Goal: Register for event/course

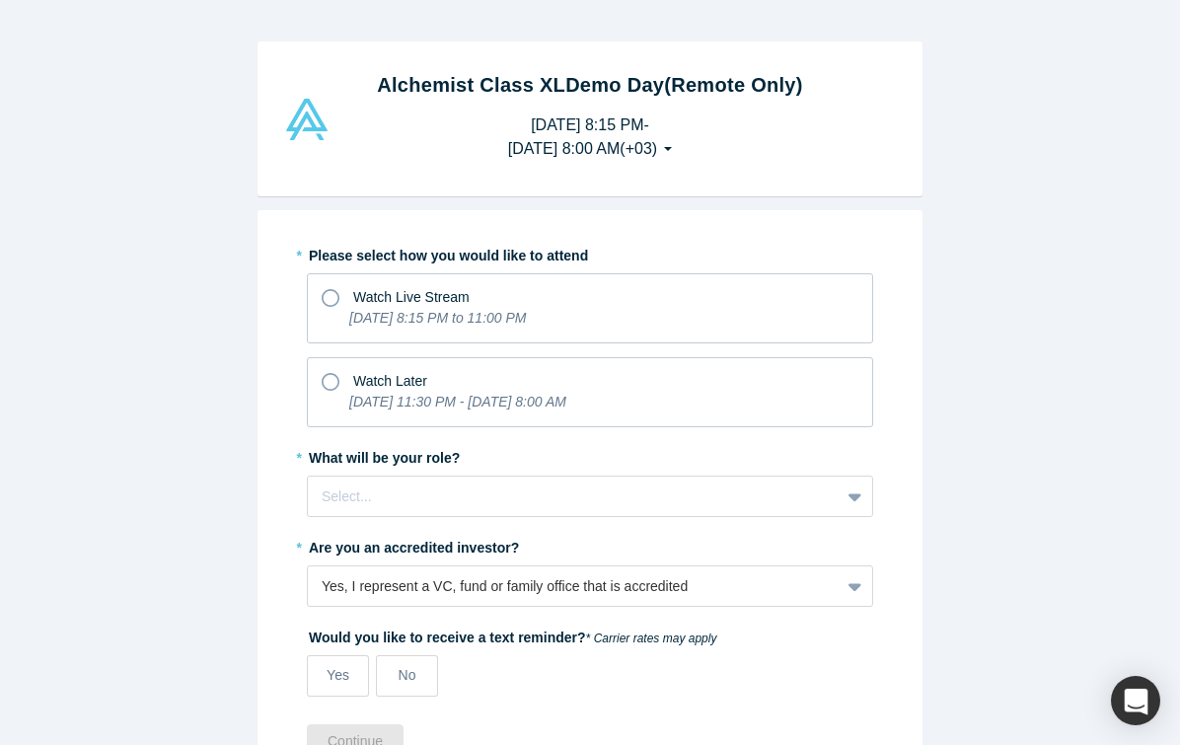
scroll to position [10, 0]
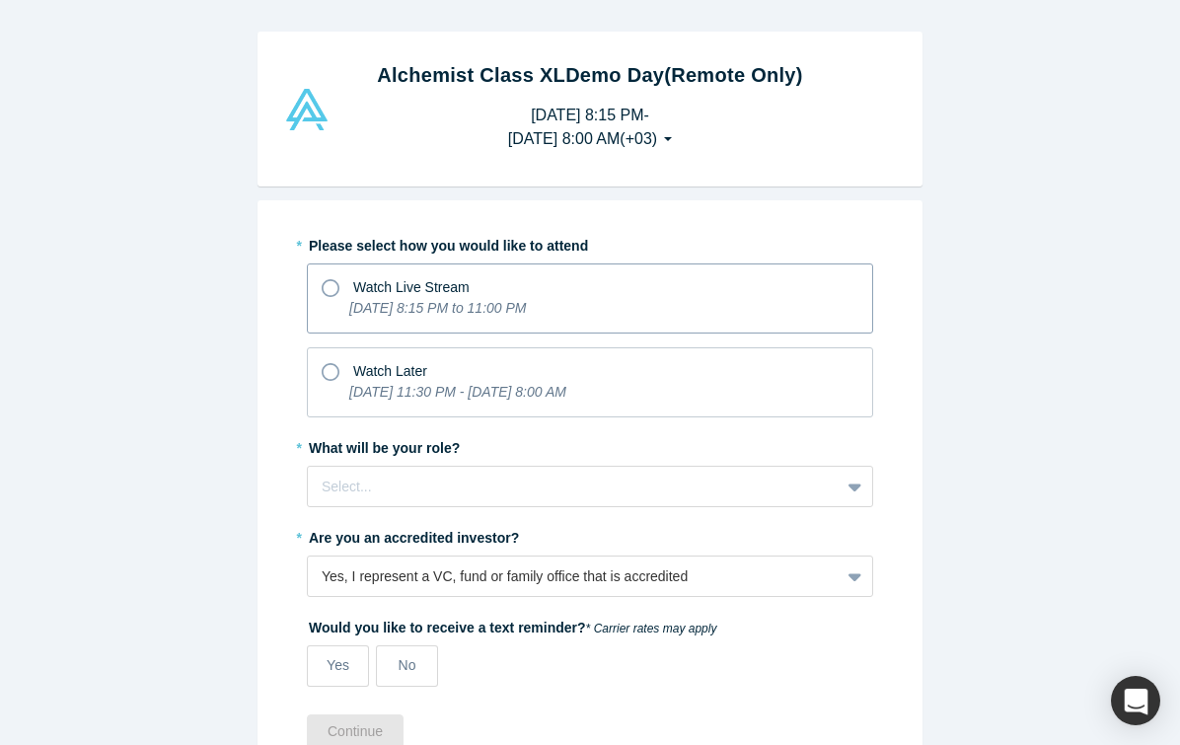
click at [401, 312] on icon "[DATE] 8:15 PM to 11:00 PM" at bounding box center [437, 308] width 177 height 16
click at [0, 0] on input "Watch Live Stream [DATE] 8:15 PM to 11:00 PM" at bounding box center [0, 0] width 0 height 0
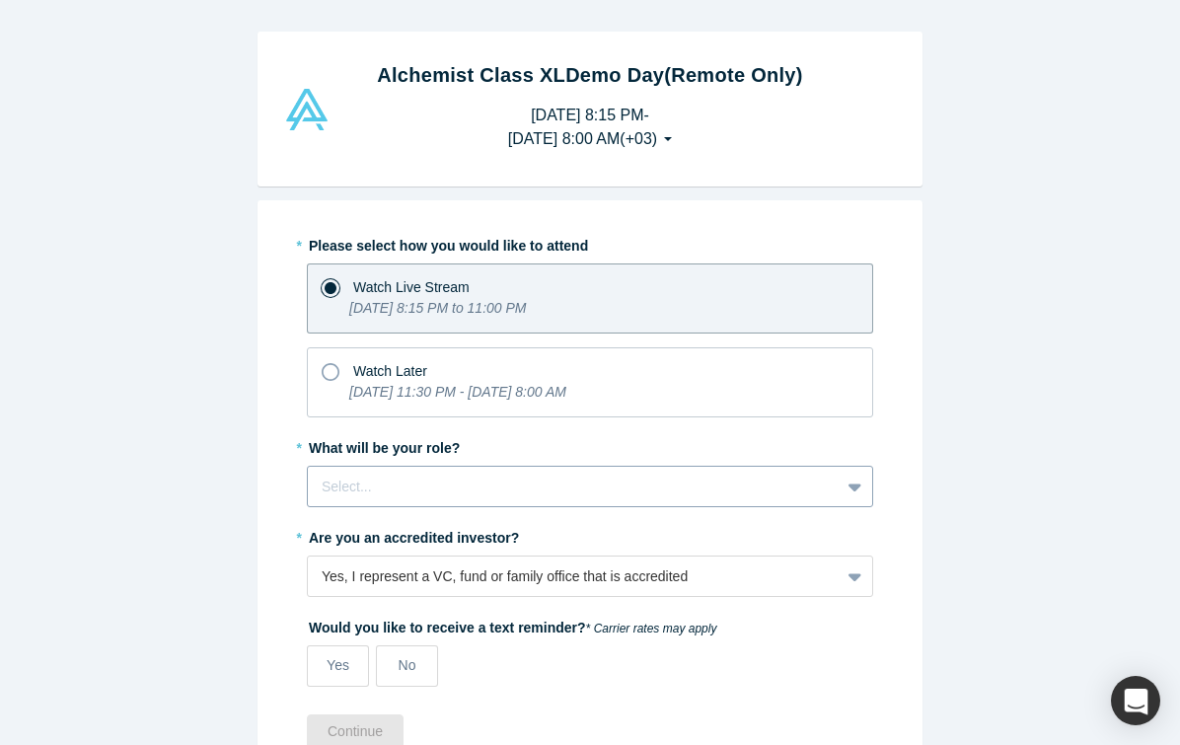
click at [395, 491] on div at bounding box center [574, 487] width 504 height 25
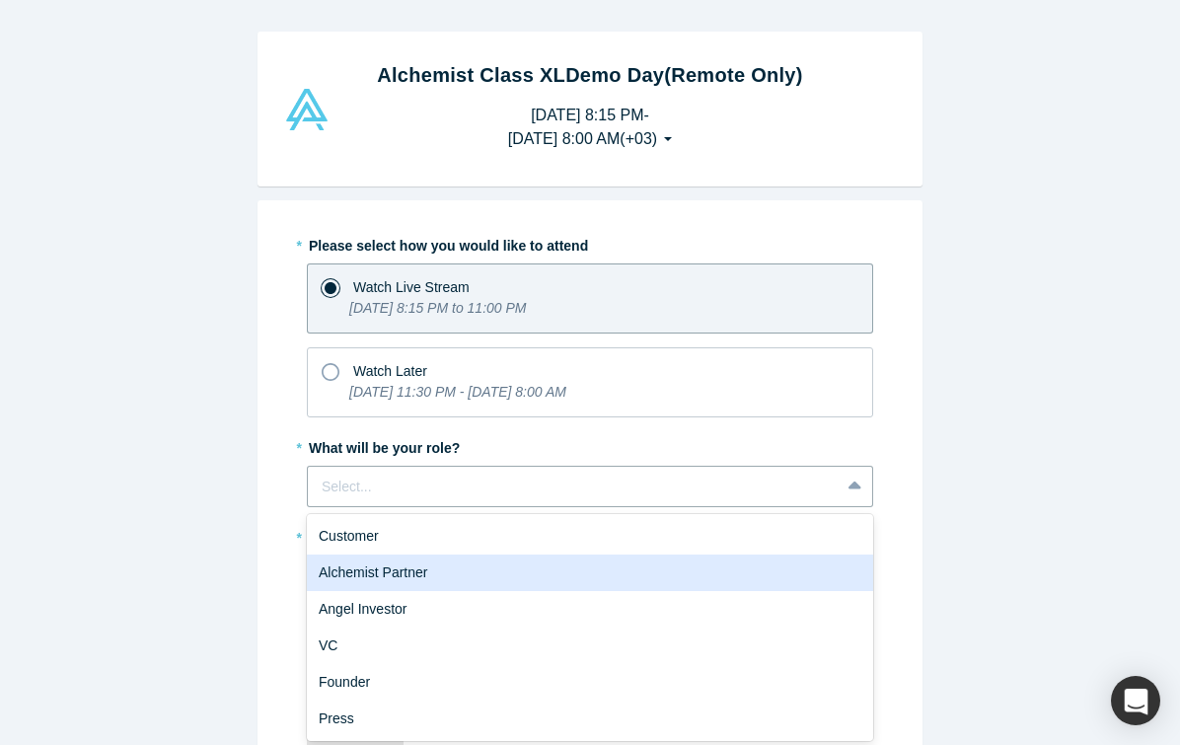
click at [393, 573] on div "Alchemist Partner" at bounding box center [590, 573] width 567 height 37
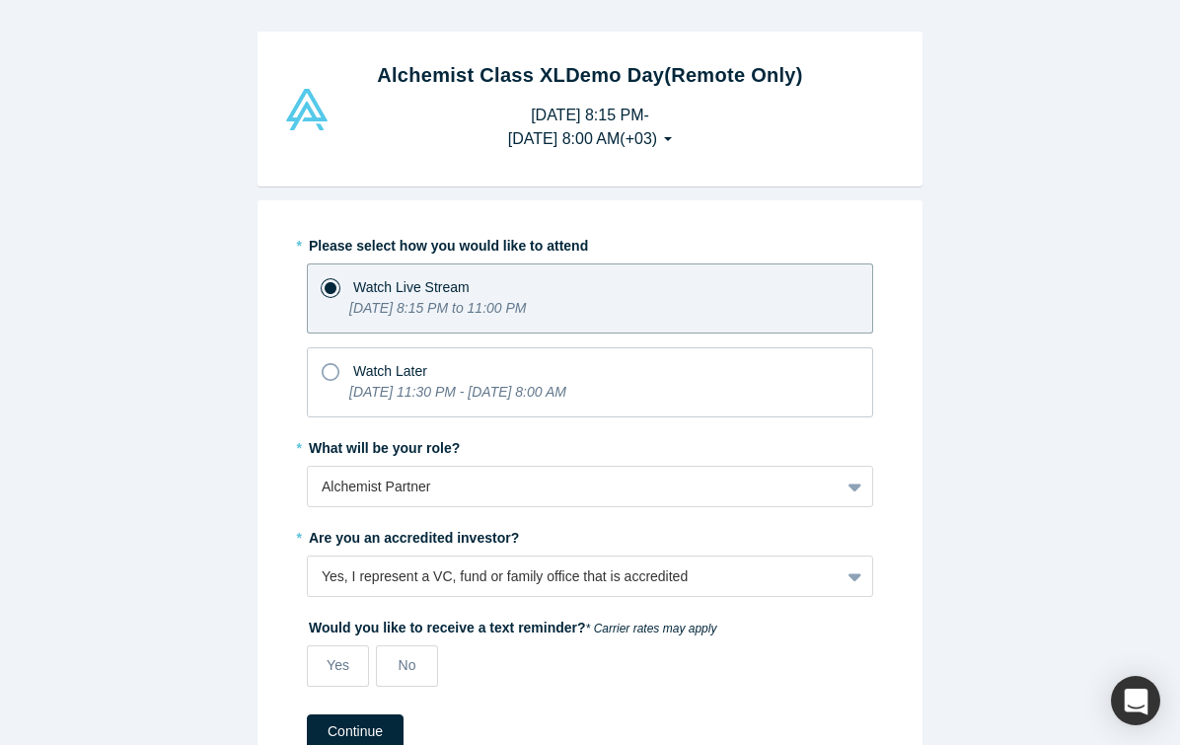
drag, startPoint x: 371, startPoint y: 724, endPoint x: 427, endPoint y: 705, distance: 59.6
click at [426, 705] on form "* Please select how you would like to attend Watch Live Stream [DATE] 8:15 PM t…" at bounding box center [590, 489] width 567 height 520
click at [361, 727] on button "Continue" at bounding box center [355, 732] width 97 height 35
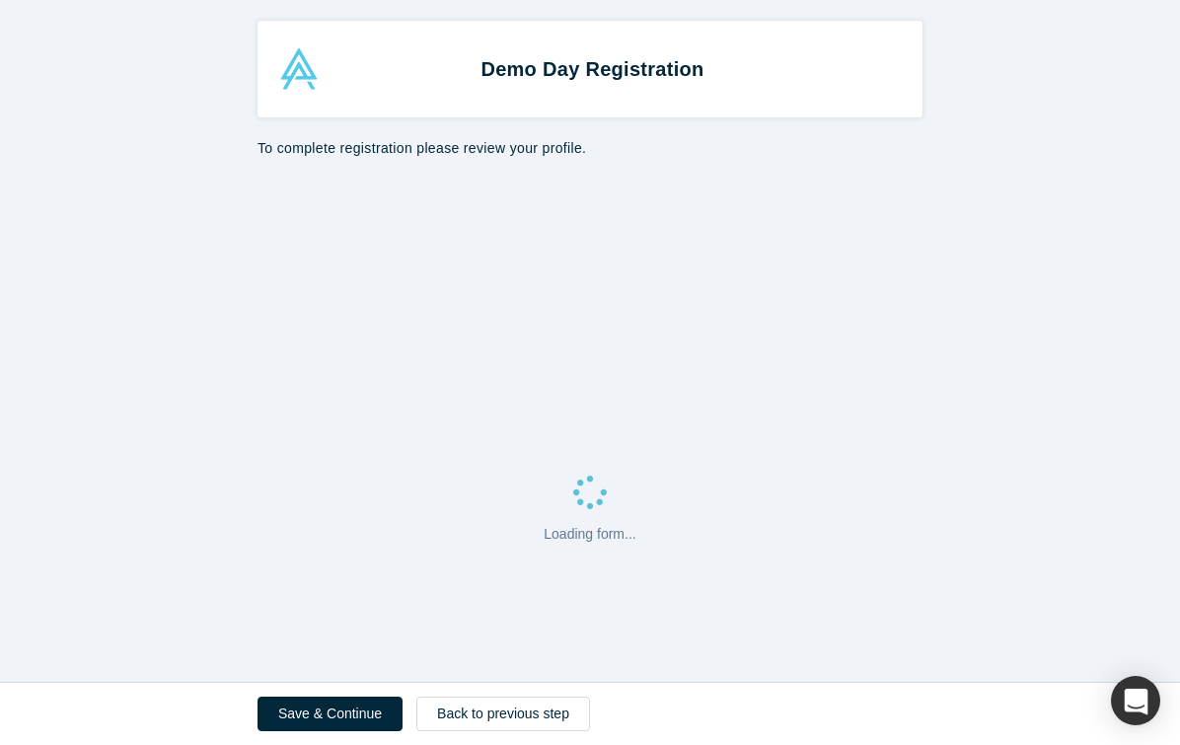
select select "US"
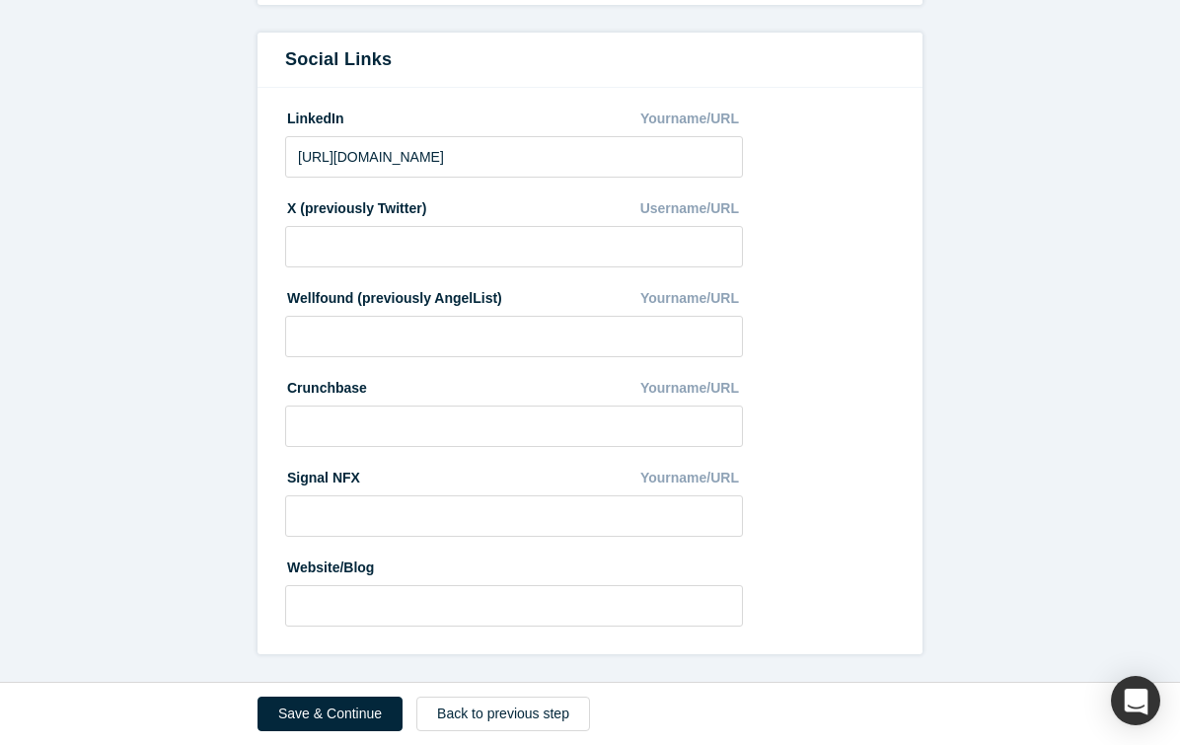
scroll to position [1053, 0]
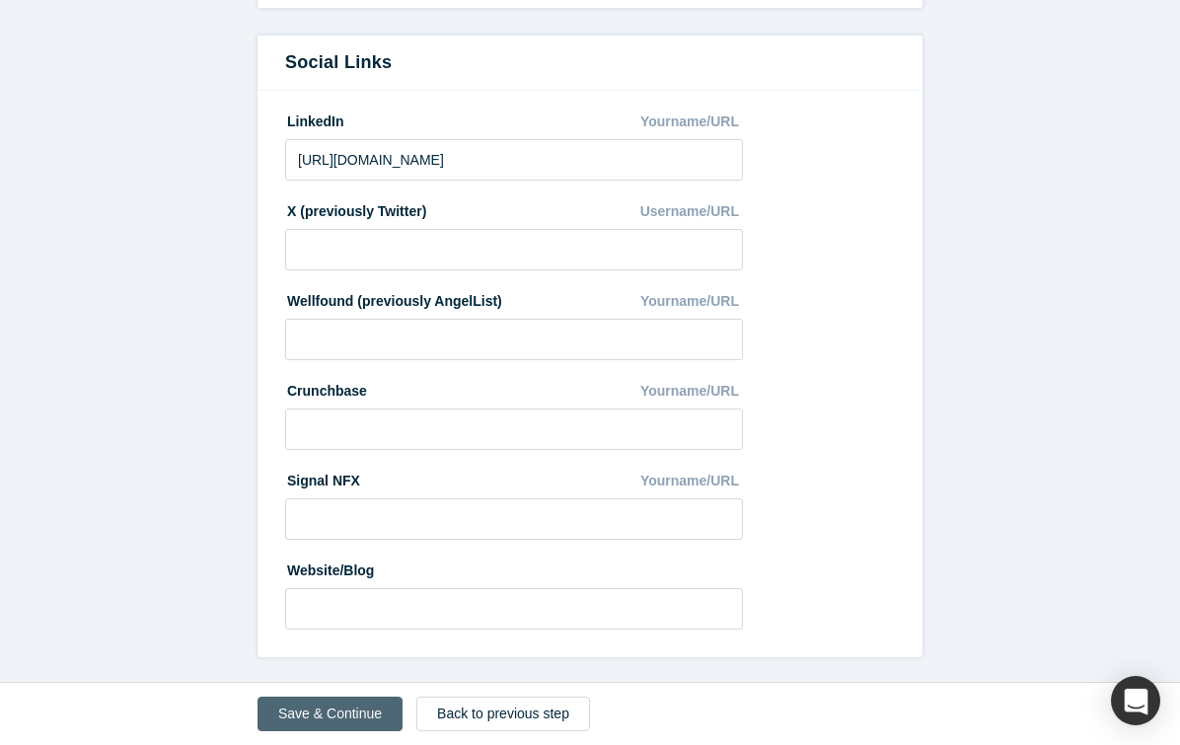
click at [361, 713] on button "Save & Continue" at bounding box center [330, 714] width 145 height 35
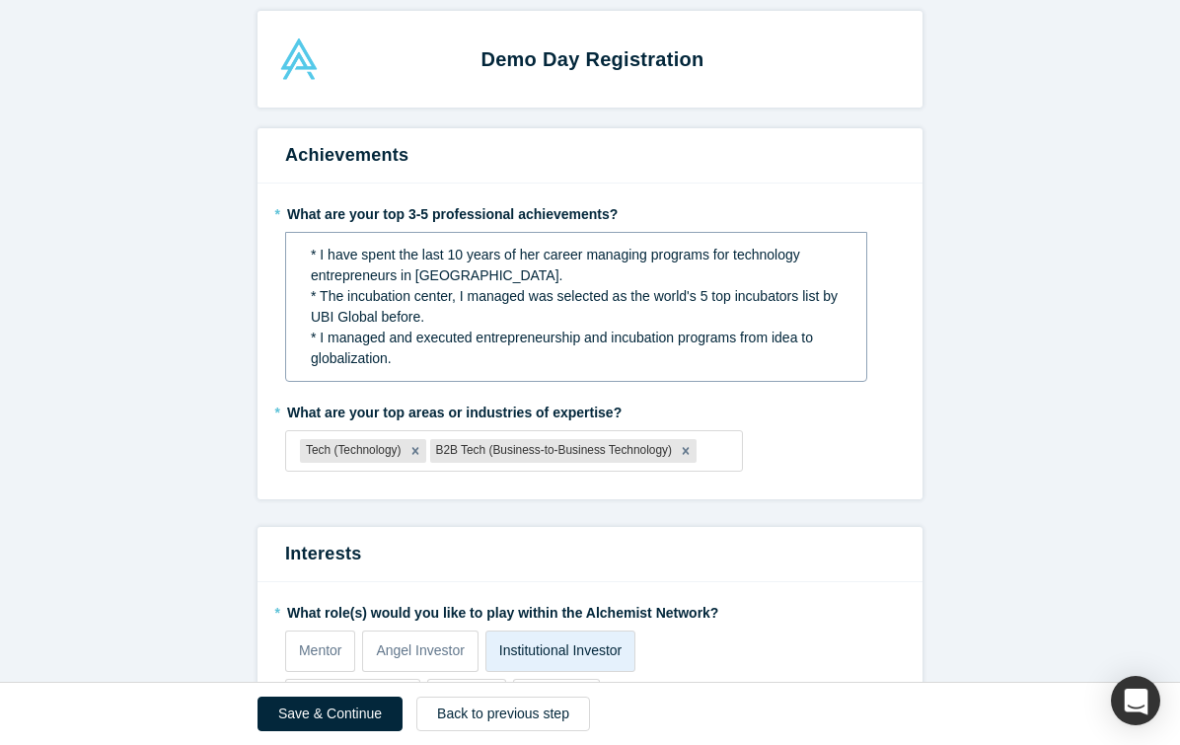
scroll to position [15, 0]
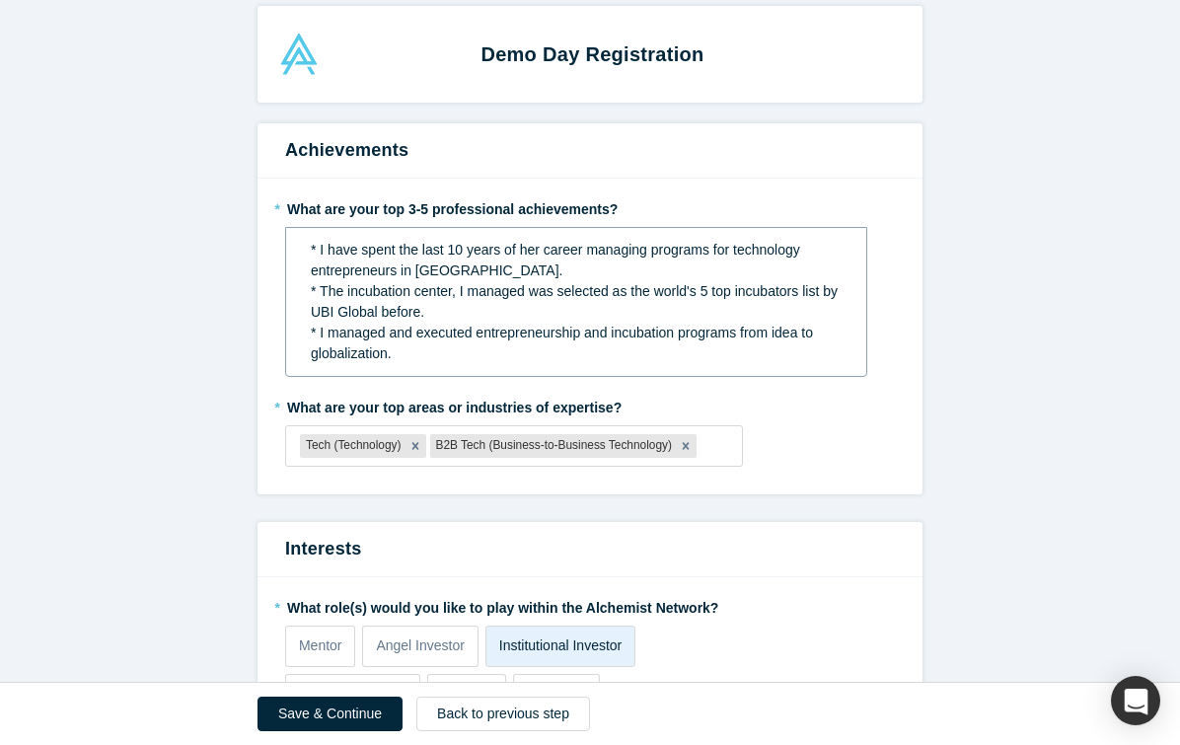
click at [465, 248] on span "* I have spent the last 10 years of her career managing programs for technology…" at bounding box center [557, 260] width 493 height 37
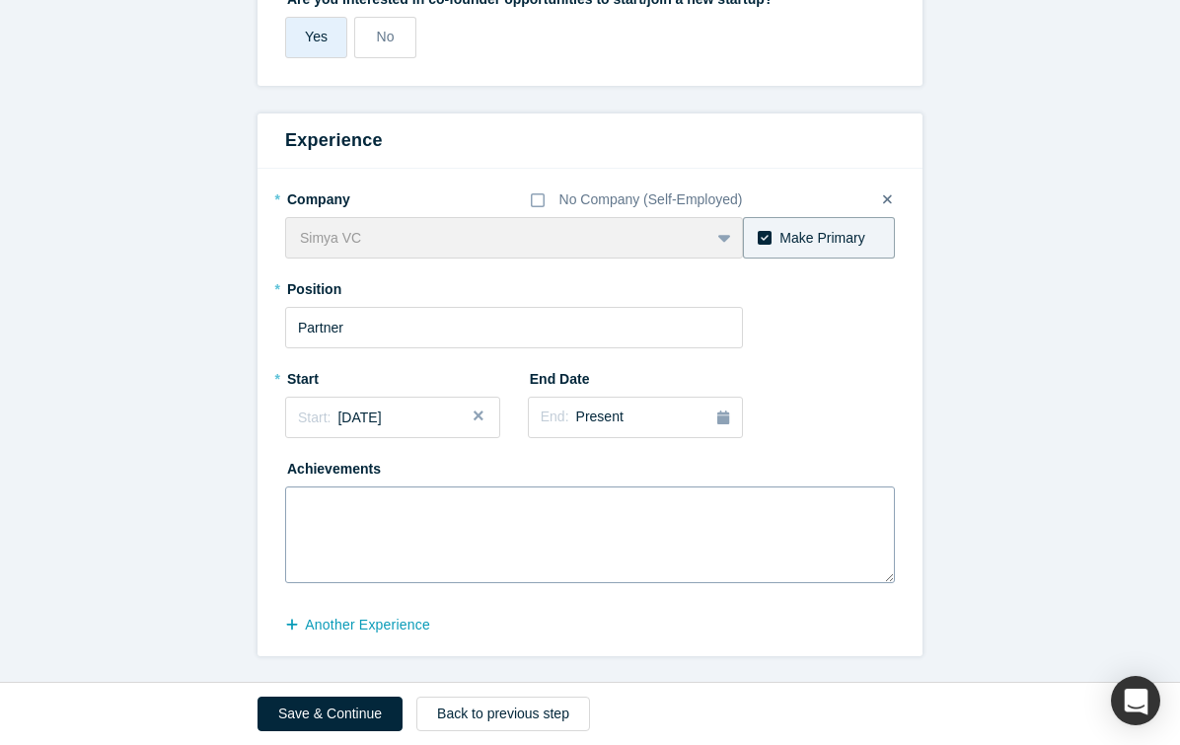
scroll to position [940, 0]
click at [325, 705] on button "Save & Continue" at bounding box center [330, 714] width 145 height 35
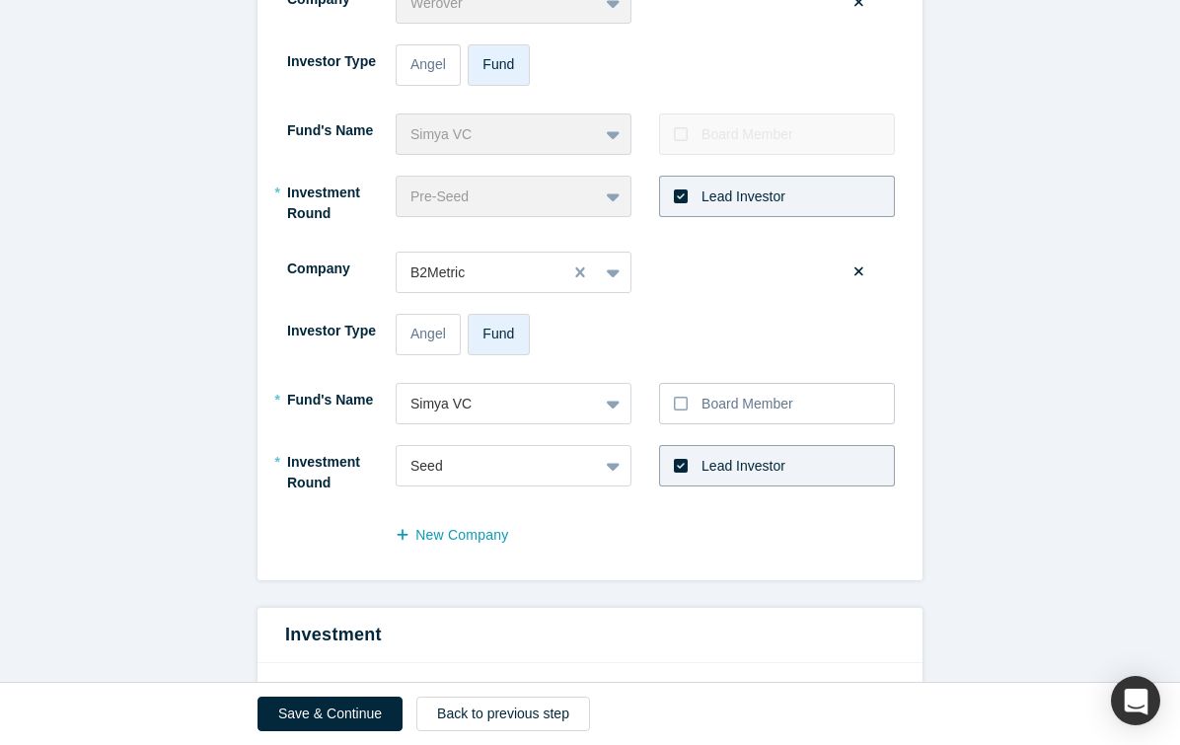
scroll to position [813, 0]
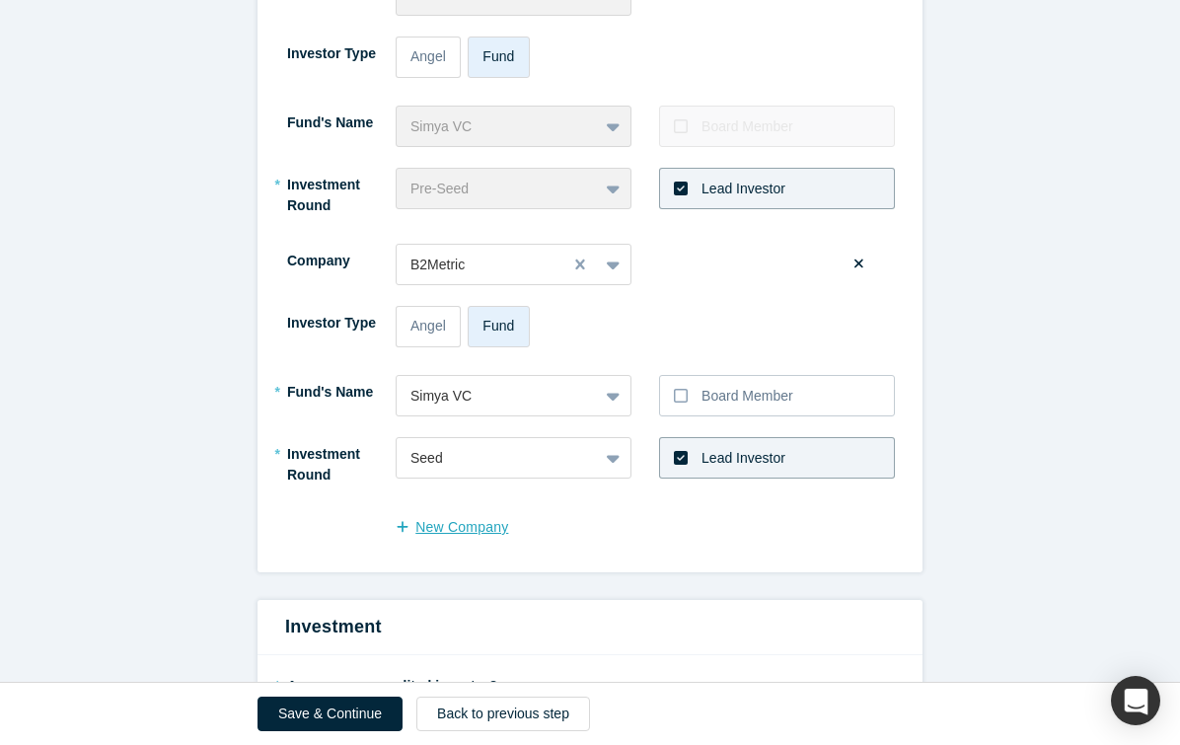
click at [437, 522] on button "New Company" at bounding box center [462, 527] width 133 height 35
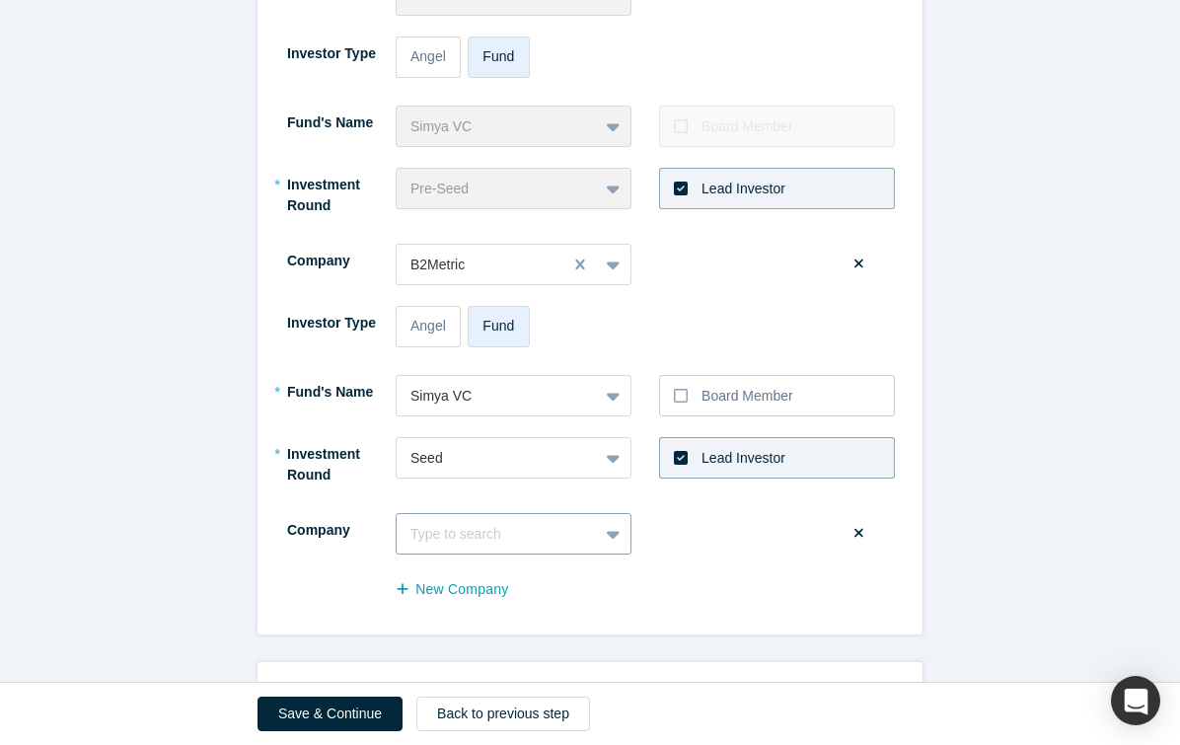
click at [439, 538] on div "Type to search" at bounding box center [514, 533] width 236 height 41
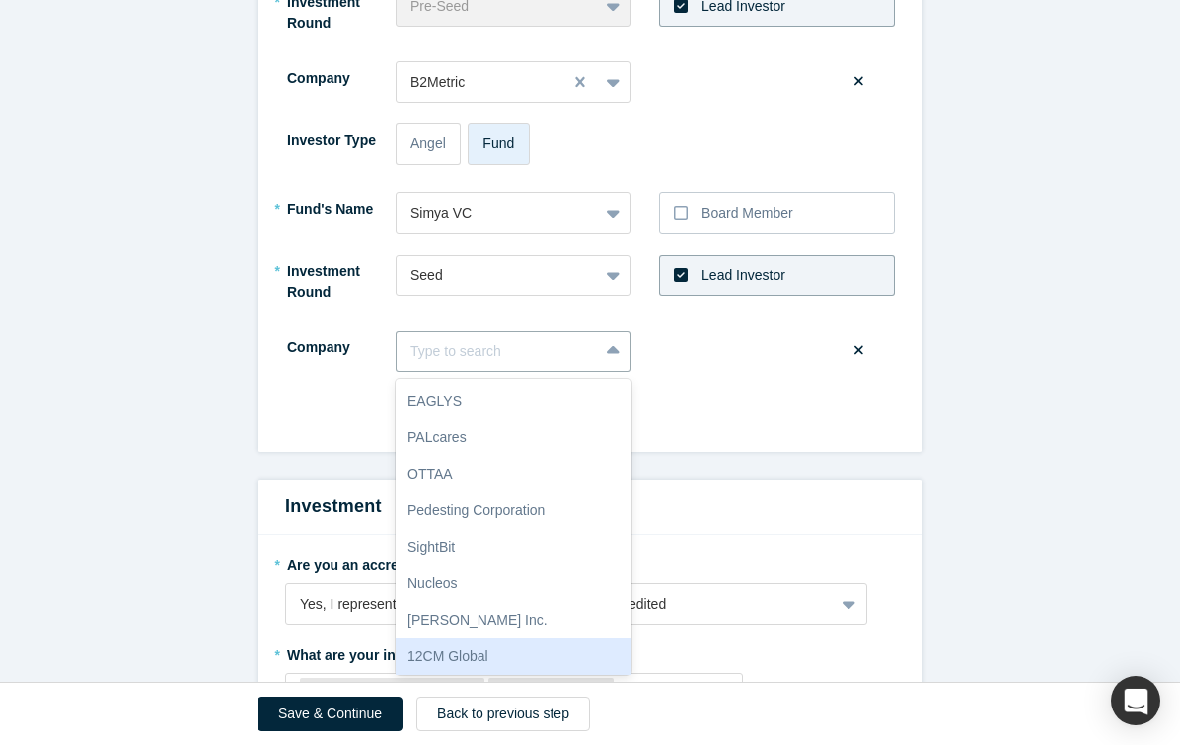
scroll to position [0, 0]
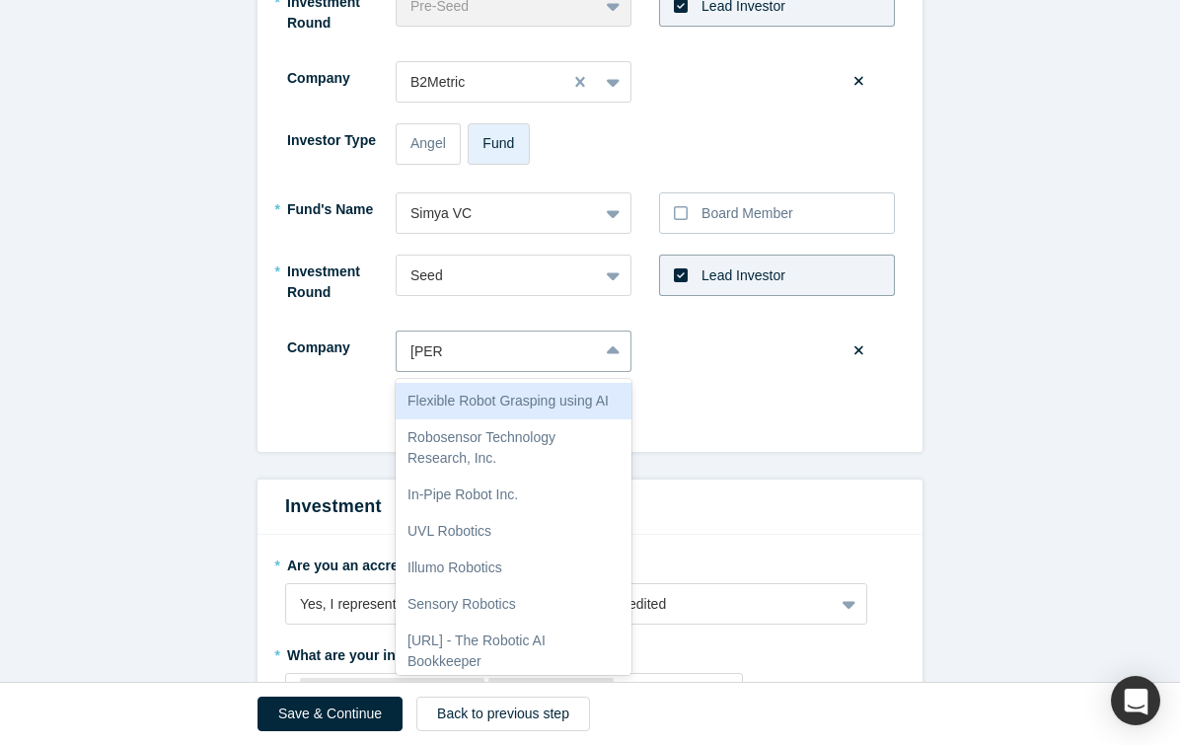
type input "robola"
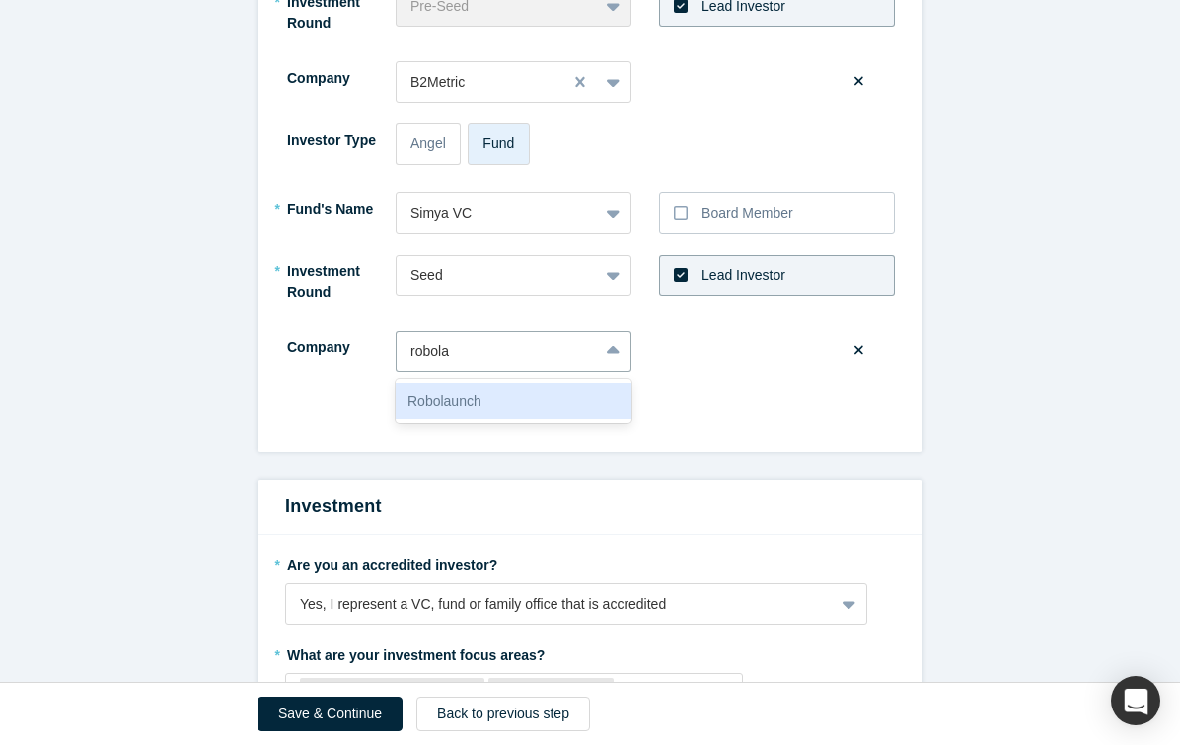
click at [512, 406] on div "Robolaunch" at bounding box center [514, 401] width 236 height 37
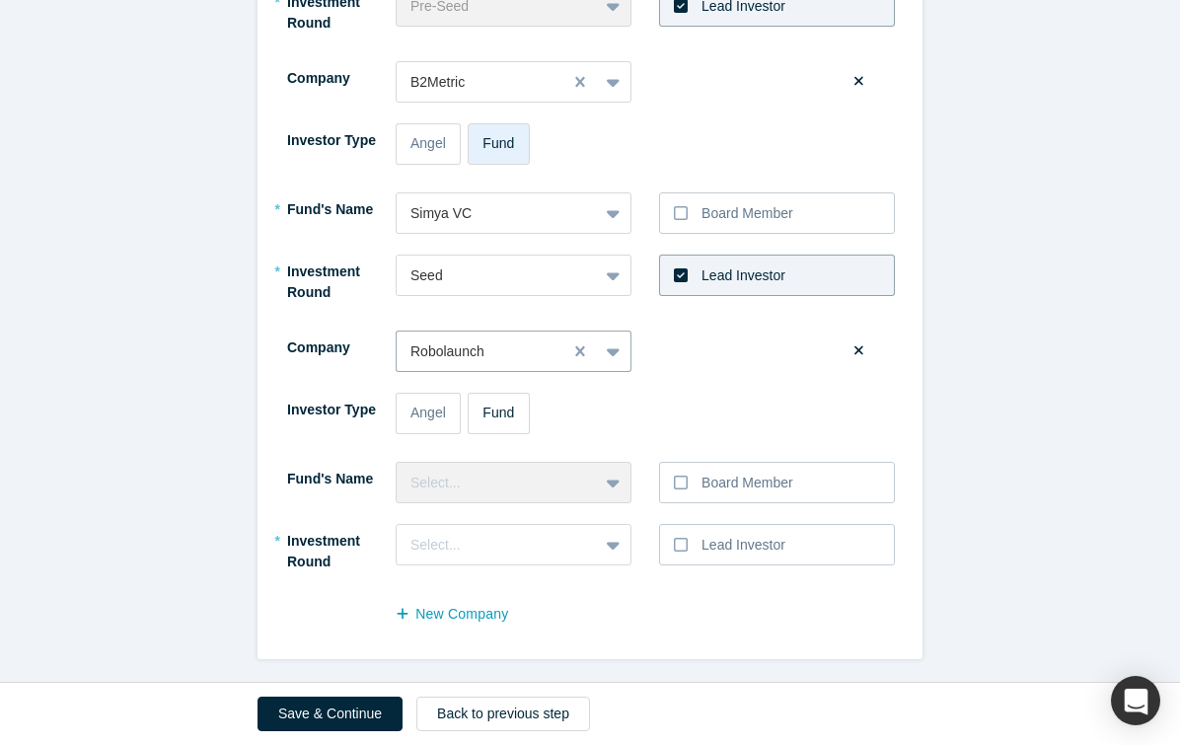
click at [487, 405] on span "Fund" at bounding box center [499, 413] width 32 height 16
click at [0, 0] on input "Fund" at bounding box center [0, 0] width 0 height 0
click at [468, 481] on div "Select..." at bounding box center [498, 483] width 174 height 21
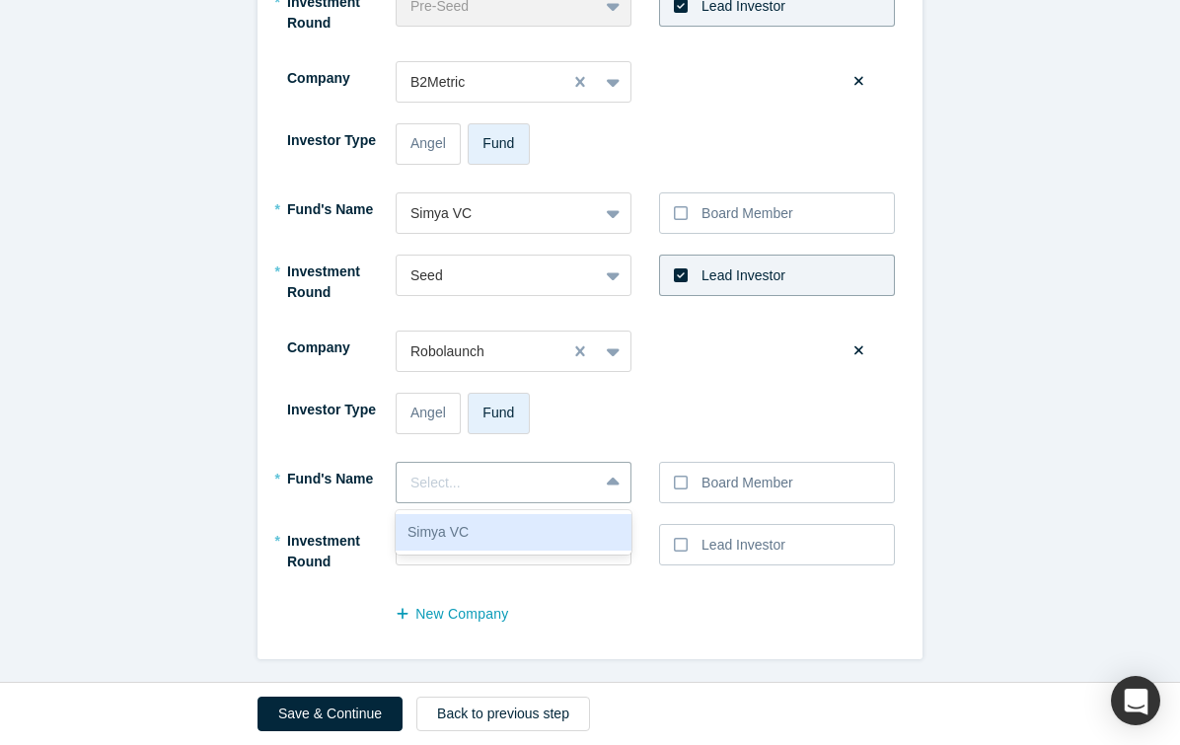
click at [487, 522] on div "Simya VC" at bounding box center [514, 532] width 236 height 37
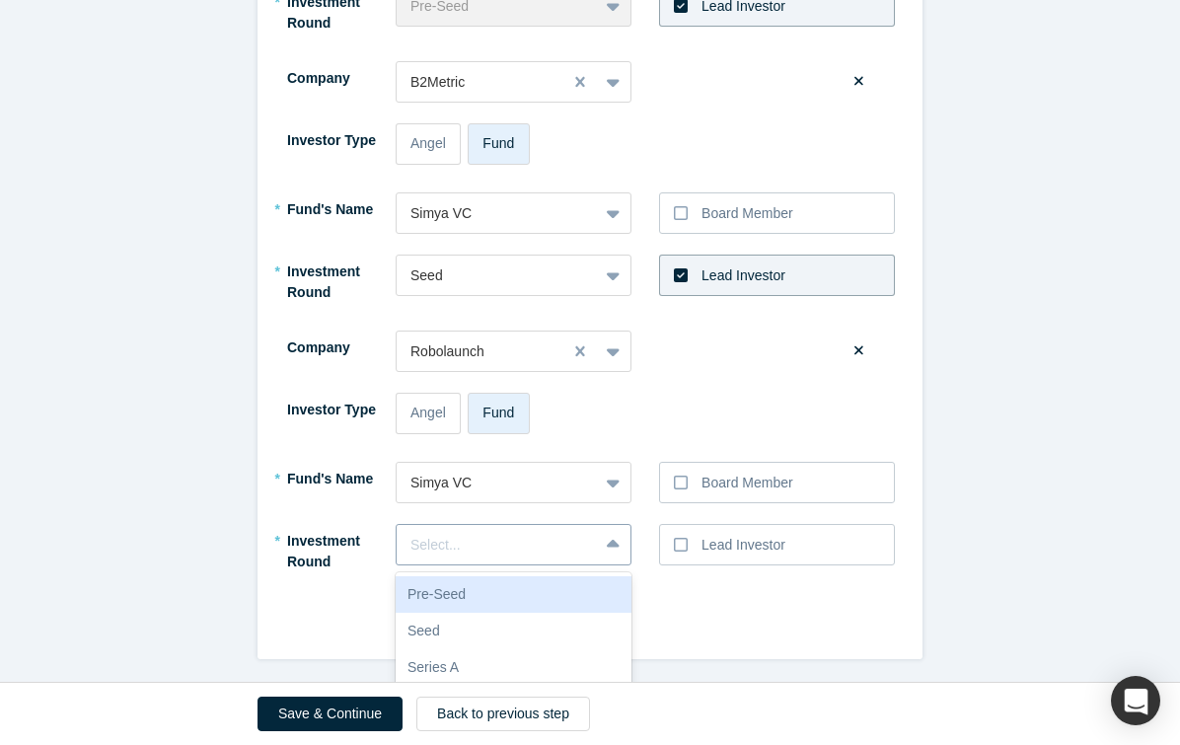
scroll to position [1189, 0]
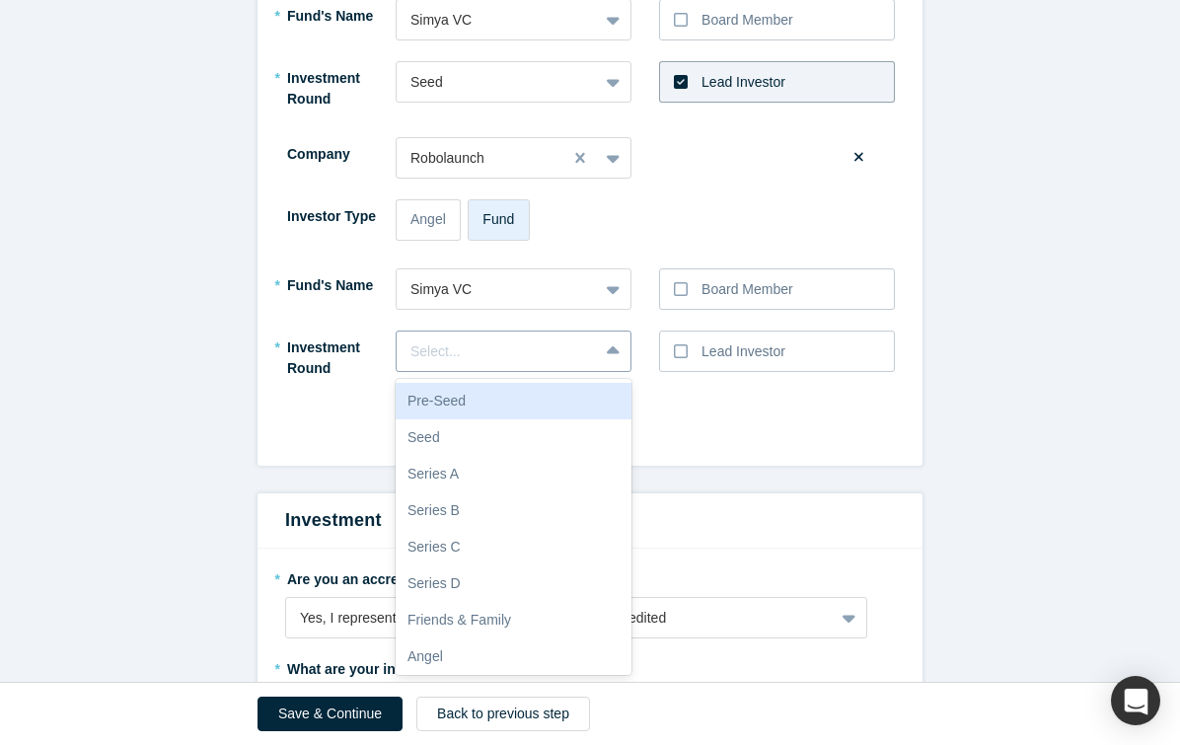
click at [482, 372] on div "Pre-Seed, 1 of 10. 10 results available. Use Up and Down to choose options, pre…" at bounding box center [514, 351] width 236 height 41
click at [588, 401] on div "Pre-Seed" at bounding box center [514, 401] width 236 height 37
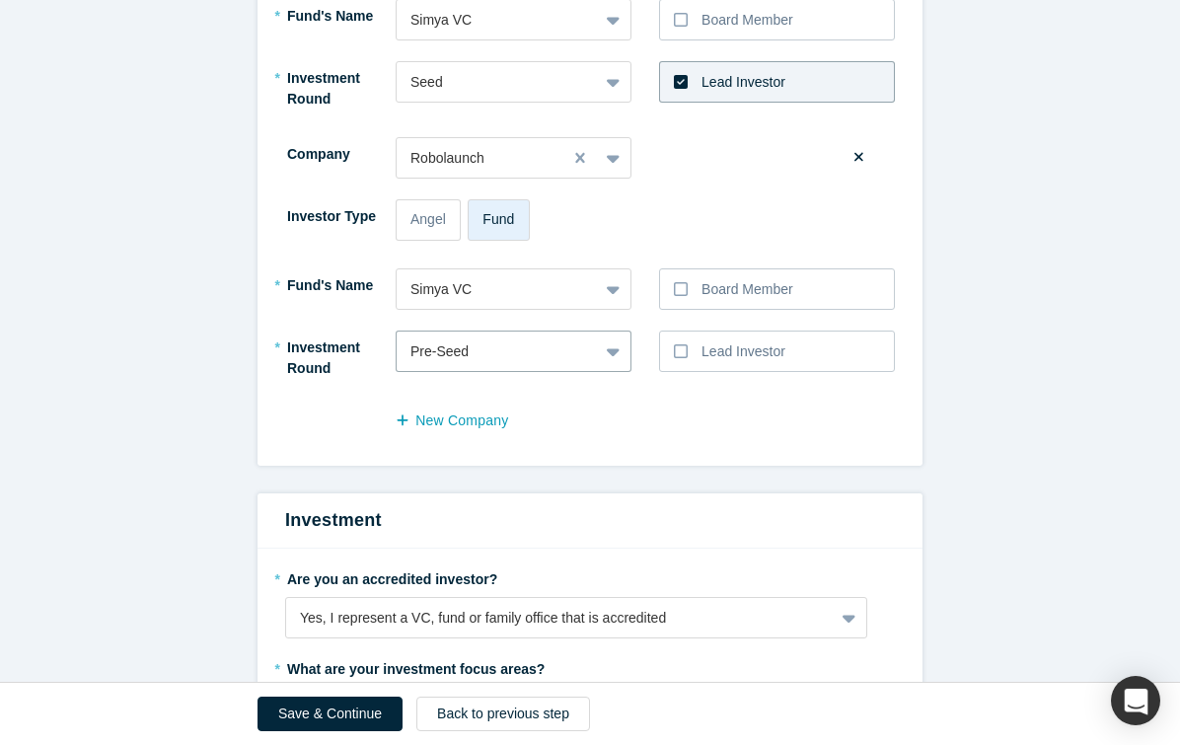
click at [685, 416] on div "New Company" at bounding box center [590, 429] width 610 height 45
click at [487, 416] on button "New Company" at bounding box center [462, 421] width 133 height 35
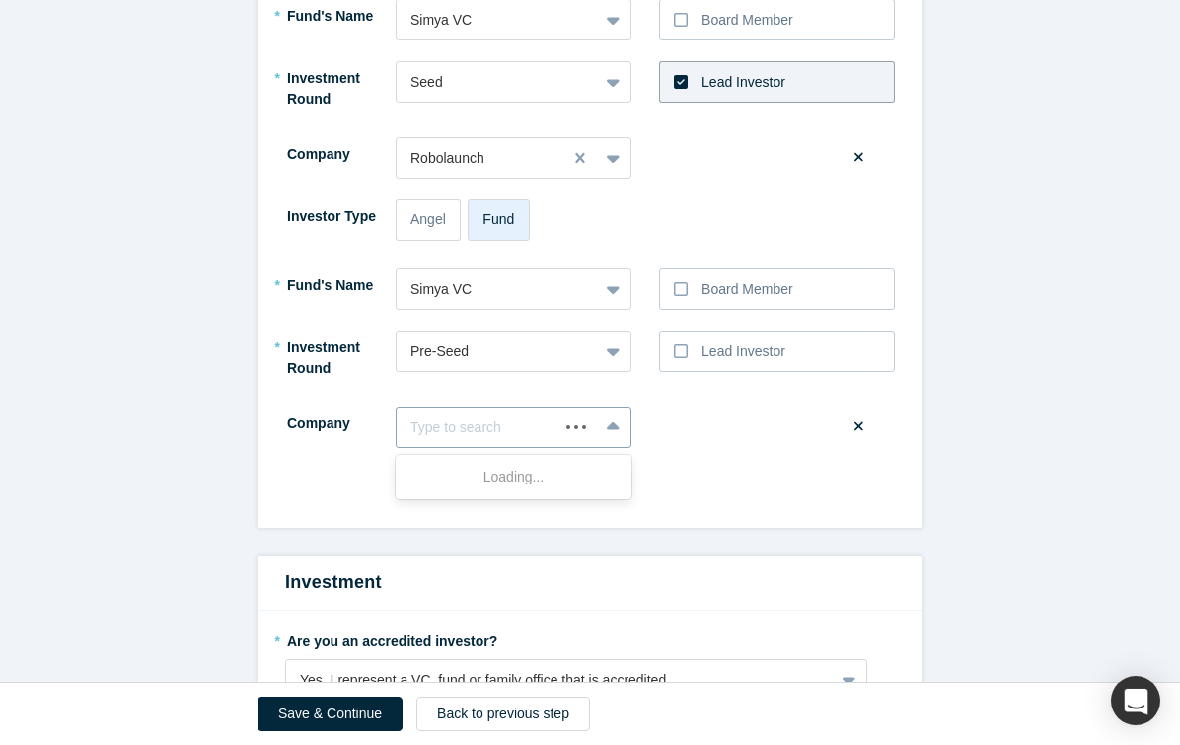
click at [517, 435] on div at bounding box center [478, 428] width 134 height 25
type input "phitech"
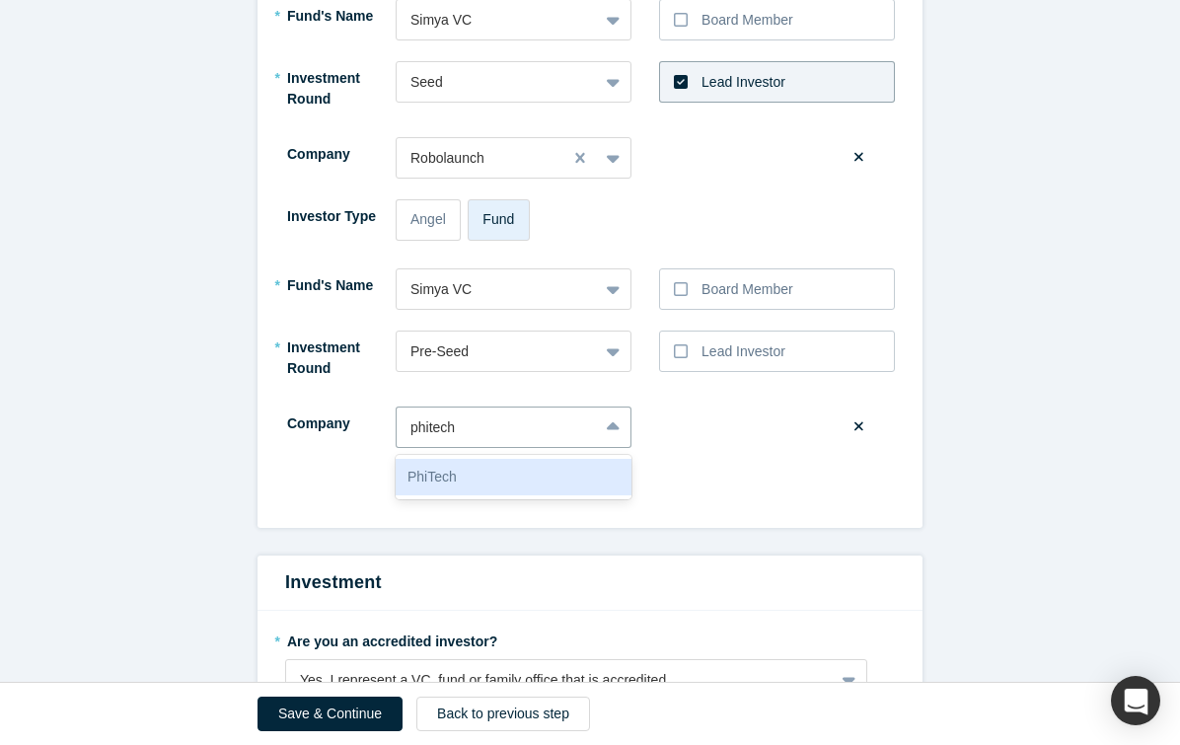
click at [517, 465] on div "PhiTech" at bounding box center [514, 477] width 236 height 37
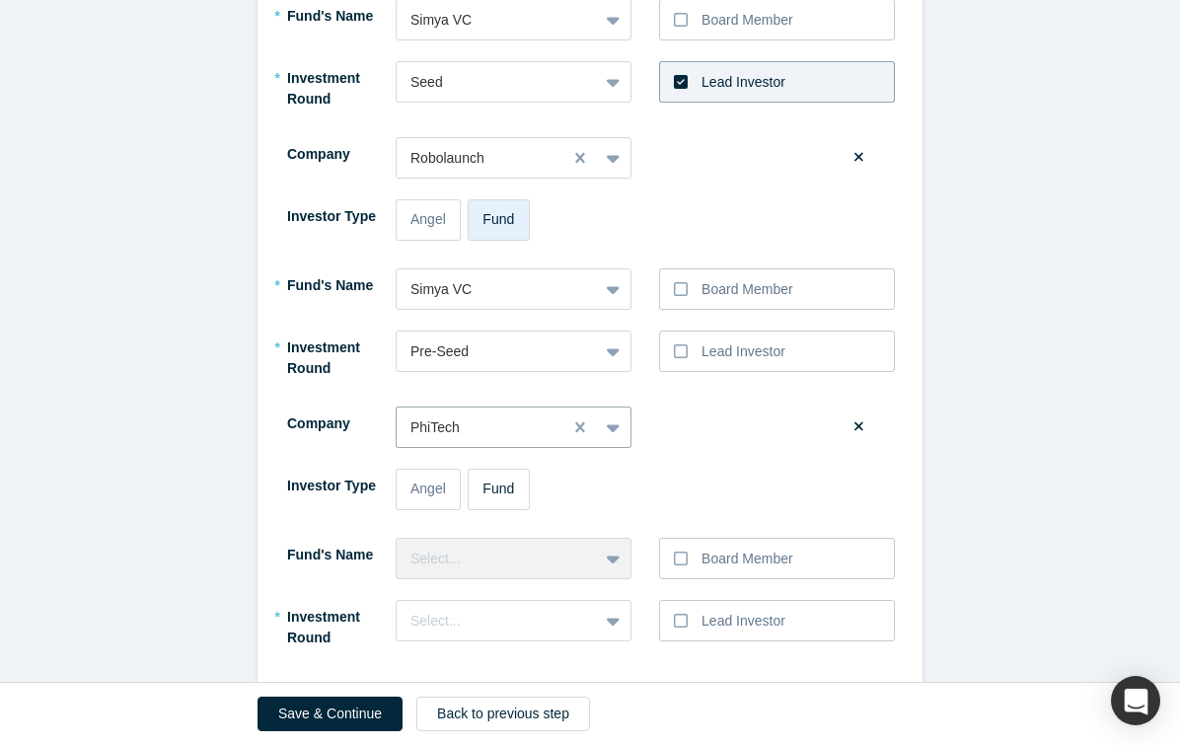
click at [503, 495] on div "Fund" at bounding box center [499, 489] width 32 height 21
click at [0, 0] on input "Fund" at bounding box center [0, 0] width 0 height 0
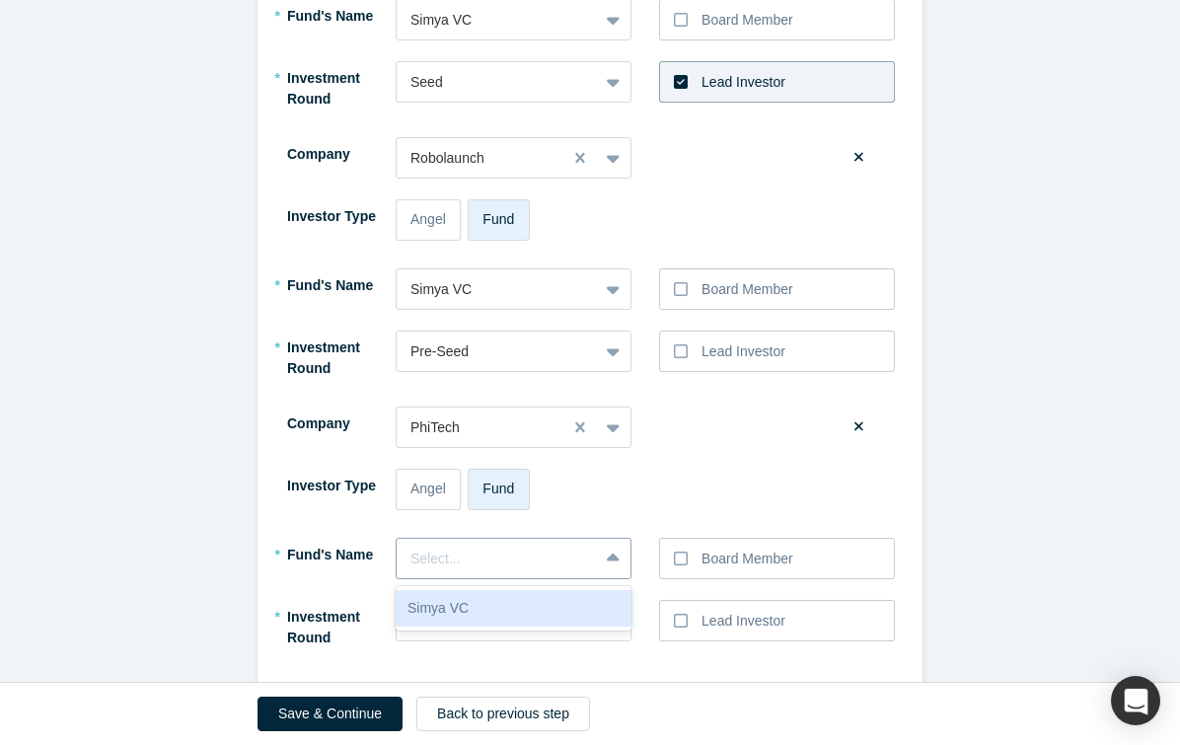
click at [487, 555] on div "Select..." at bounding box center [498, 559] width 174 height 21
click at [487, 604] on div "Simya VC" at bounding box center [514, 608] width 236 height 37
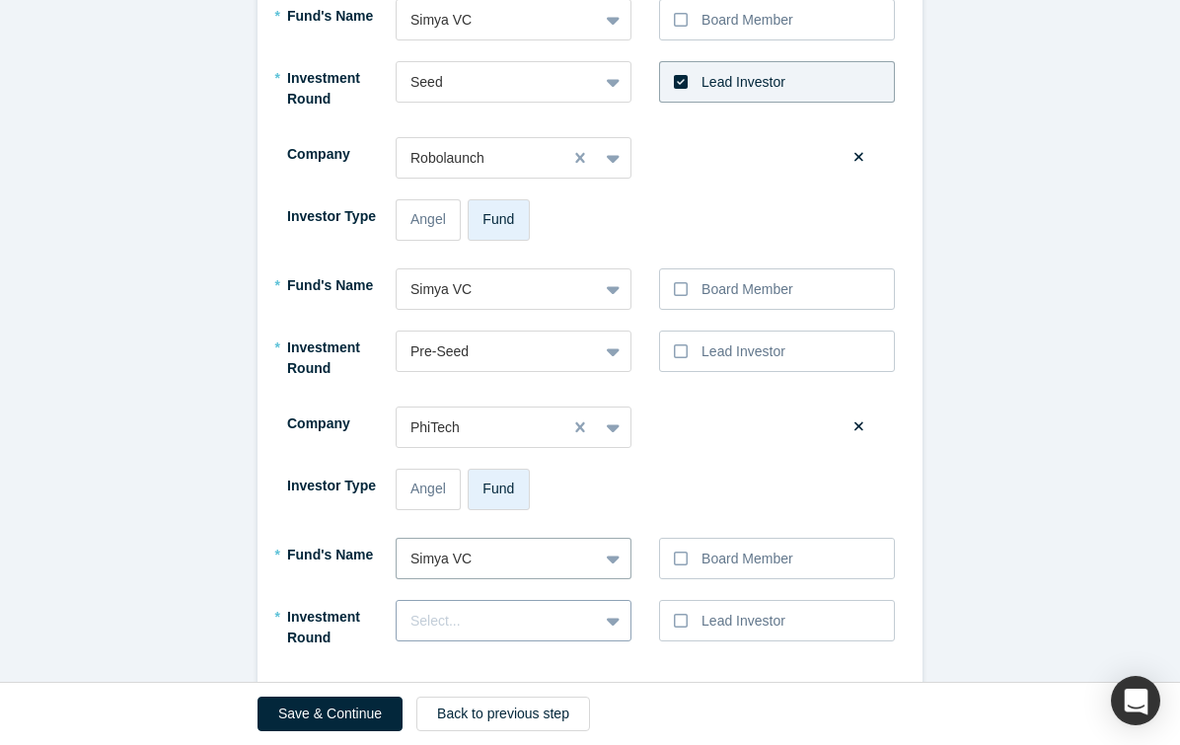
click at [486, 621] on div "Select..." at bounding box center [514, 620] width 236 height 41
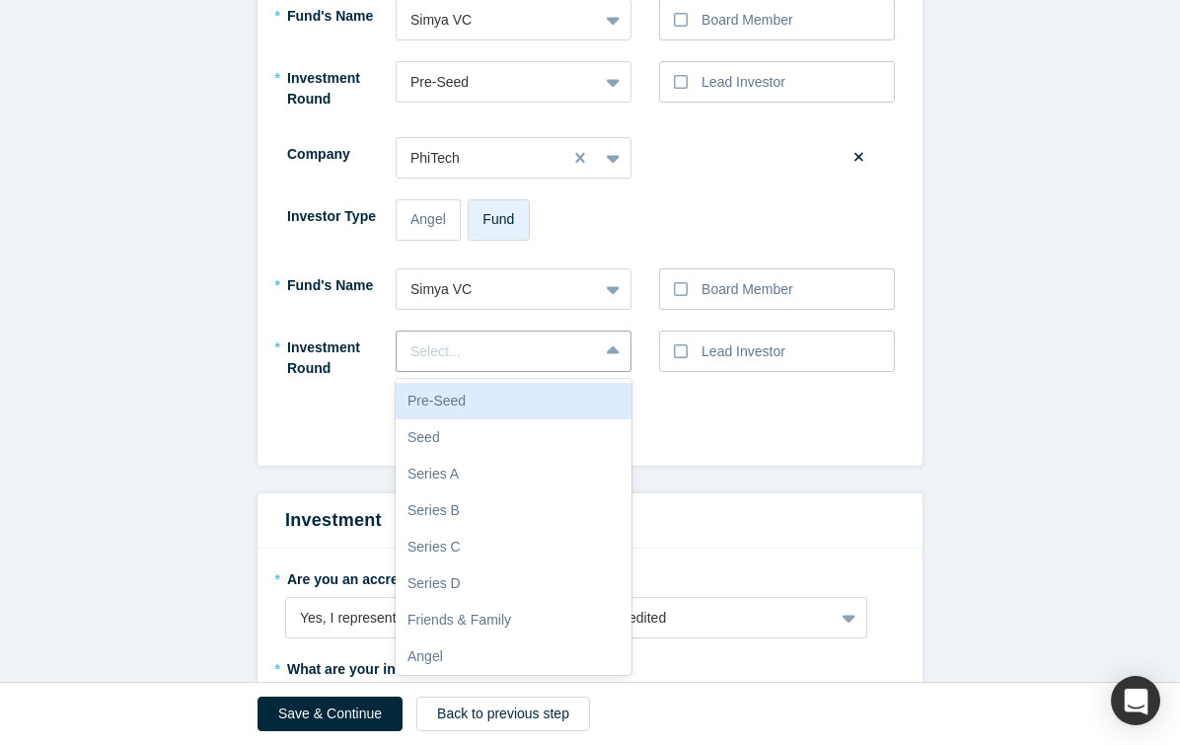
click at [503, 416] on div "Pre-Seed" at bounding box center [514, 401] width 236 height 37
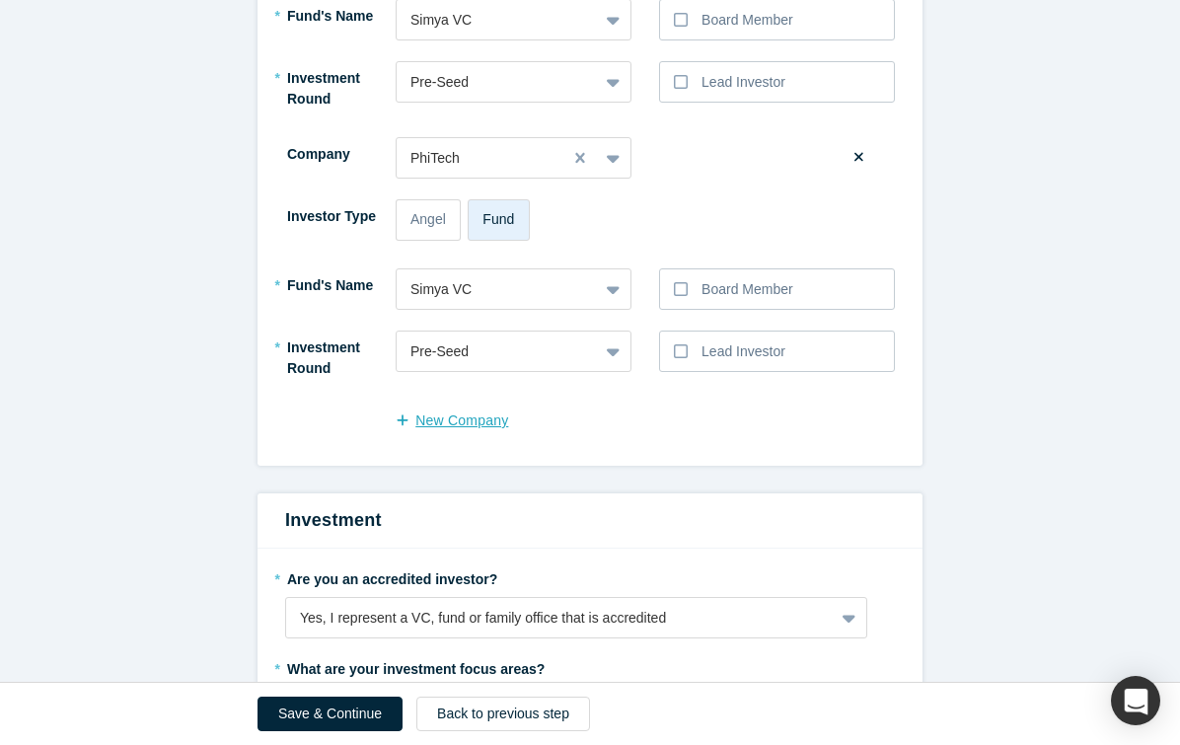
click at [476, 416] on button "New Company" at bounding box center [462, 421] width 133 height 35
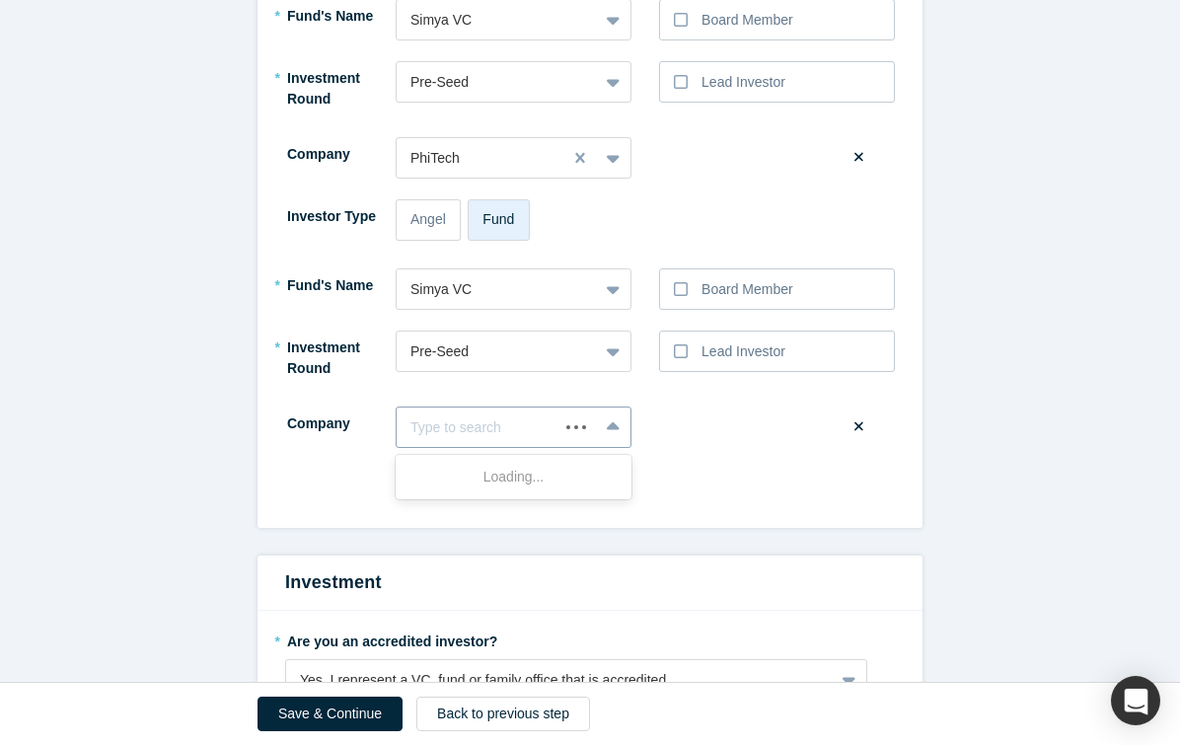
click at [483, 416] on div at bounding box center [478, 428] width 134 height 25
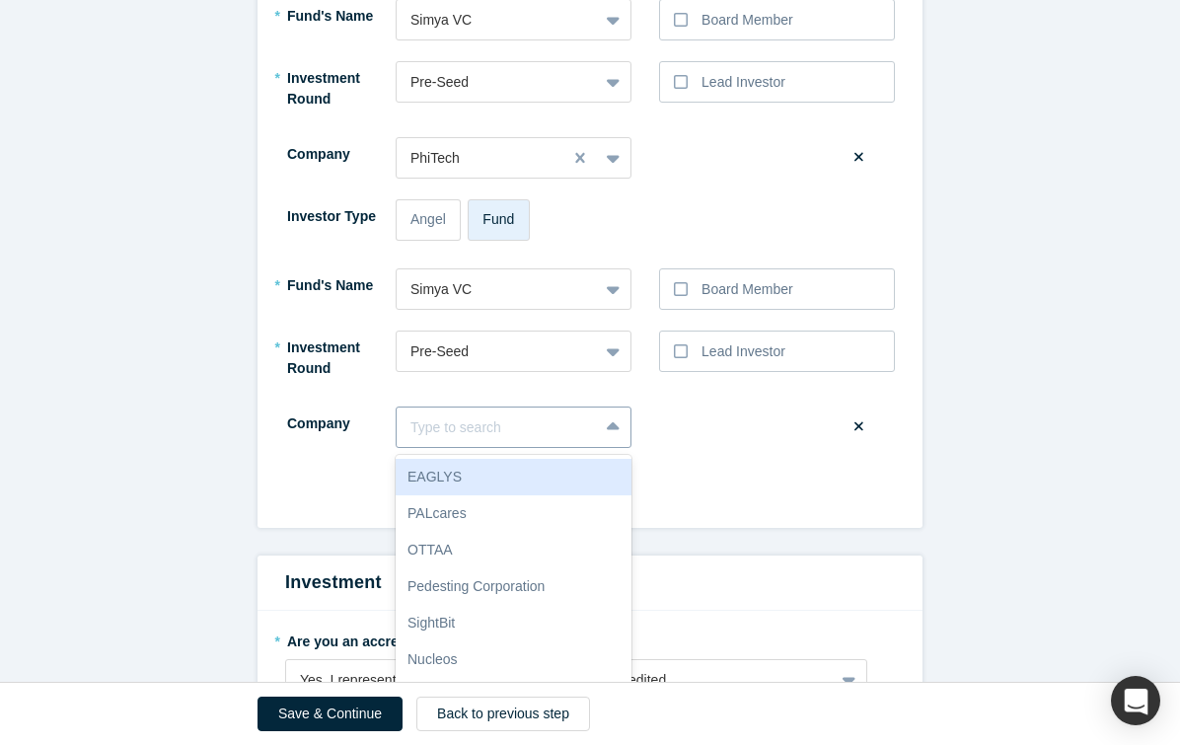
type input "q"
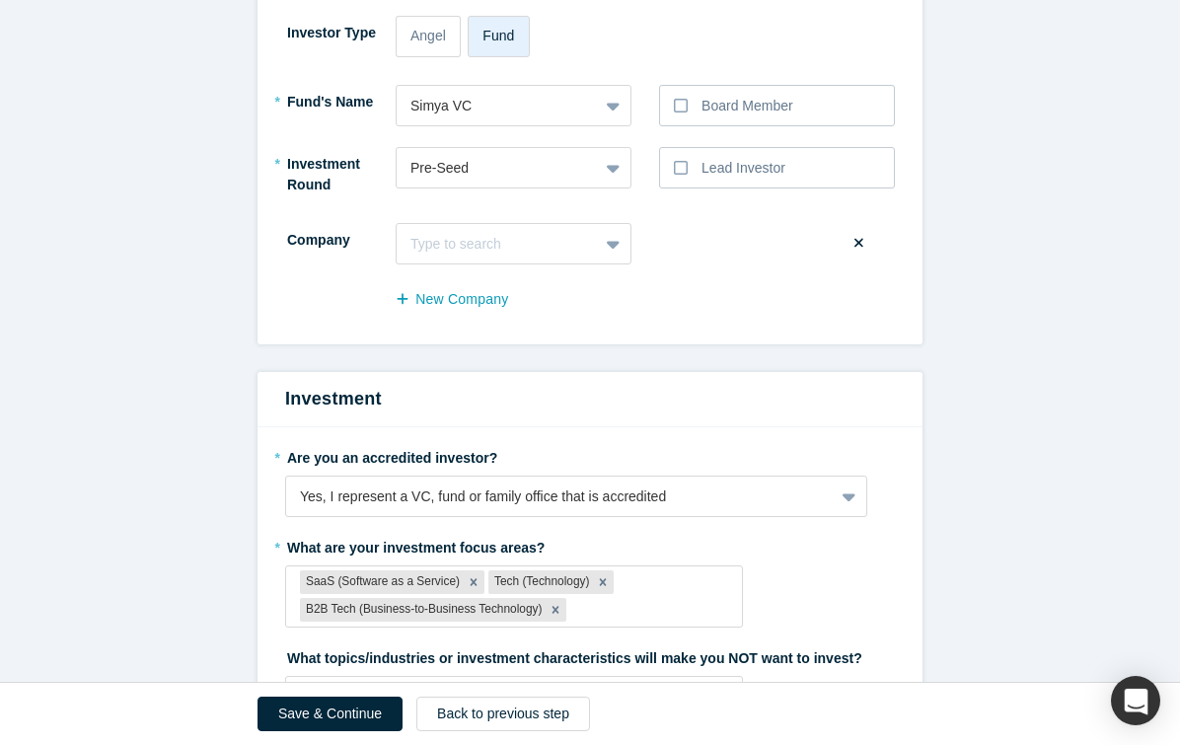
scroll to position [1682, 0]
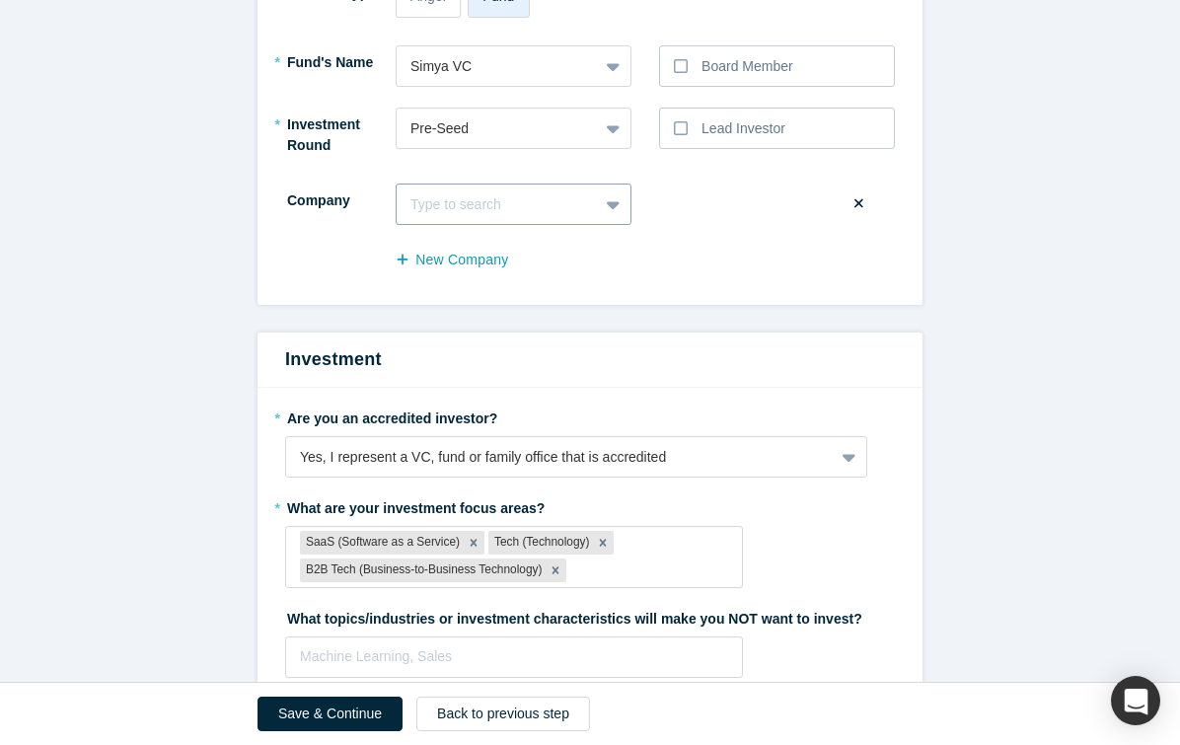
click at [539, 214] on div at bounding box center [498, 204] width 174 height 25
type input "syntonym"
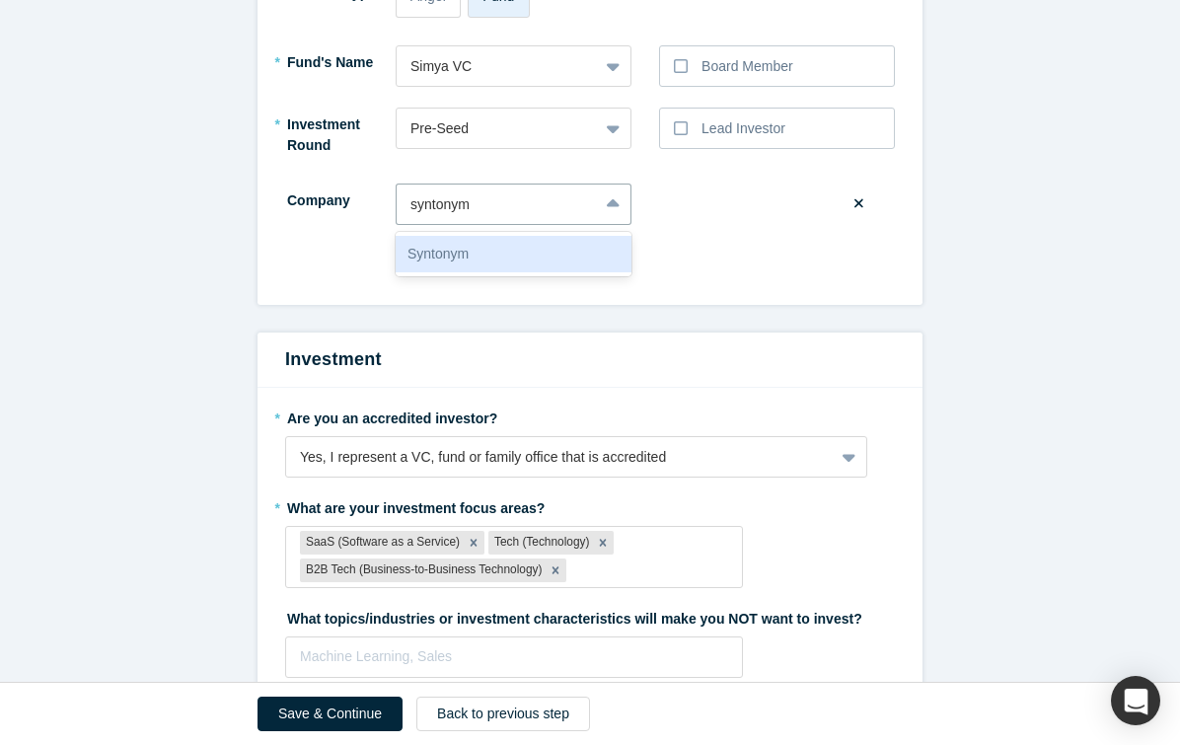
click at [532, 246] on div "Syntonym" at bounding box center [514, 254] width 236 height 37
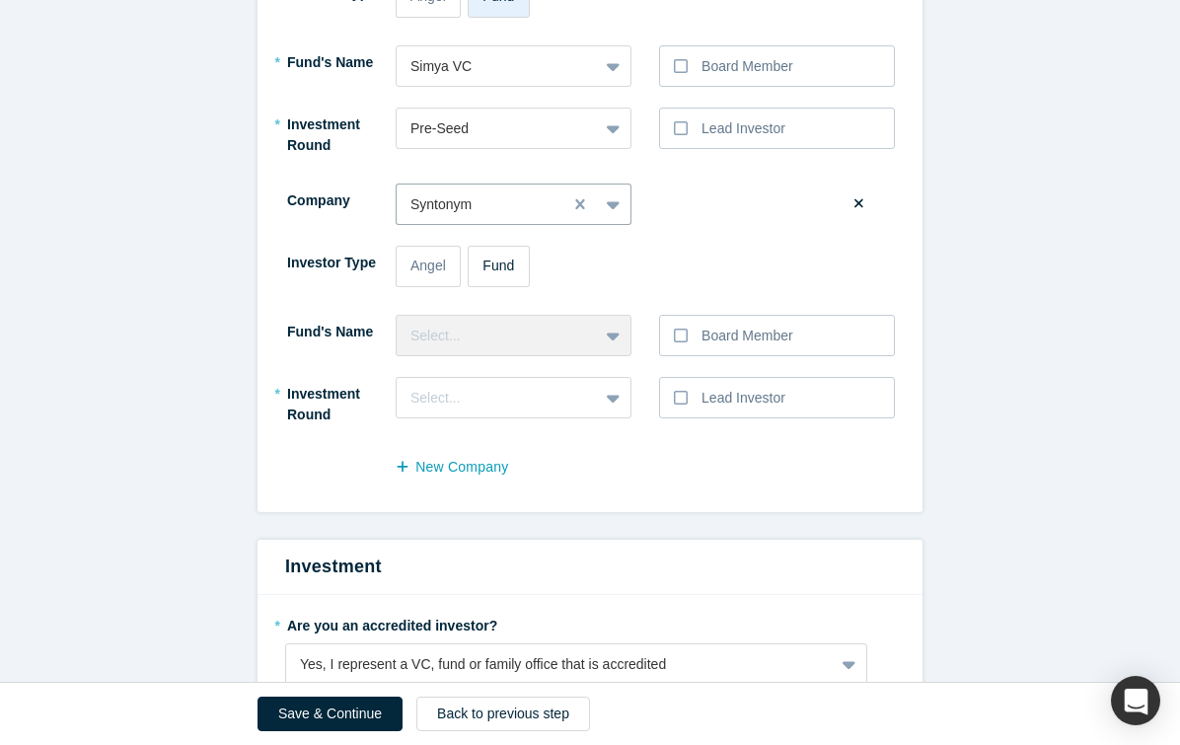
click at [507, 270] on span "Fund" at bounding box center [499, 266] width 32 height 16
click at [0, 0] on input "Fund" at bounding box center [0, 0] width 0 height 0
click at [508, 324] on div "Select..." at bounding box center [497, 336] width 201 height 25
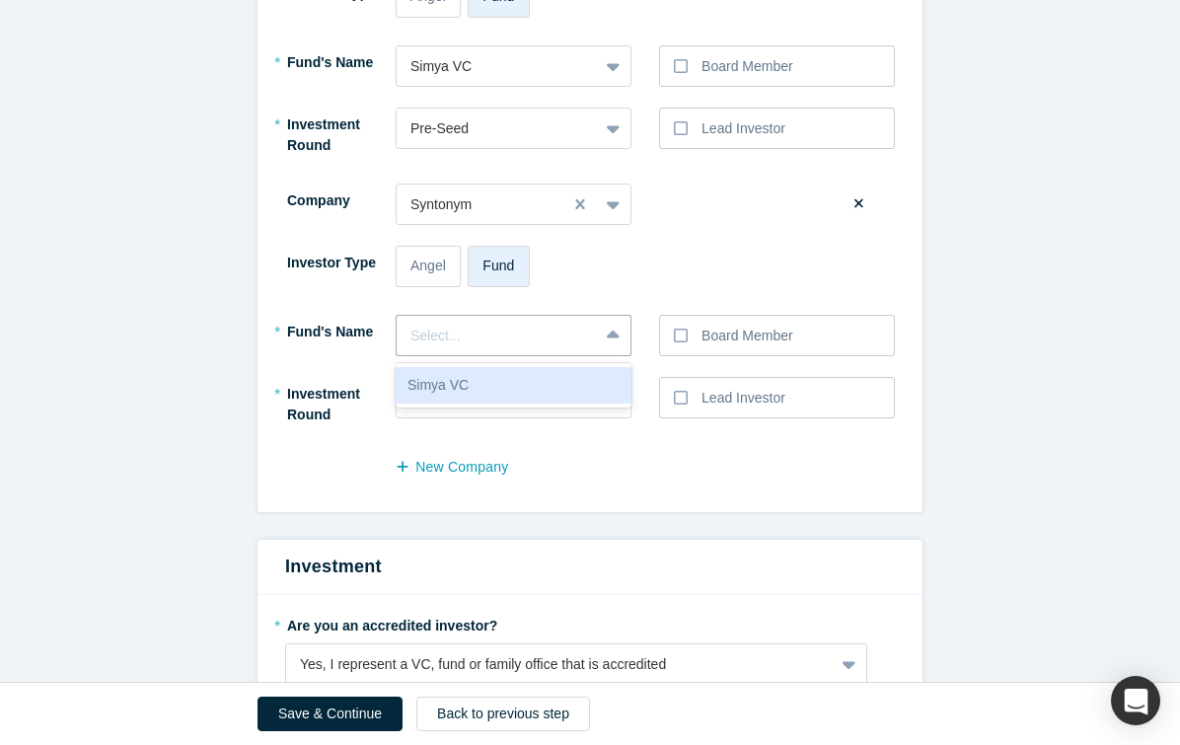
click at [509, 377] on div "Simya VC" at bounding box center [514, 385] width 236 height 37
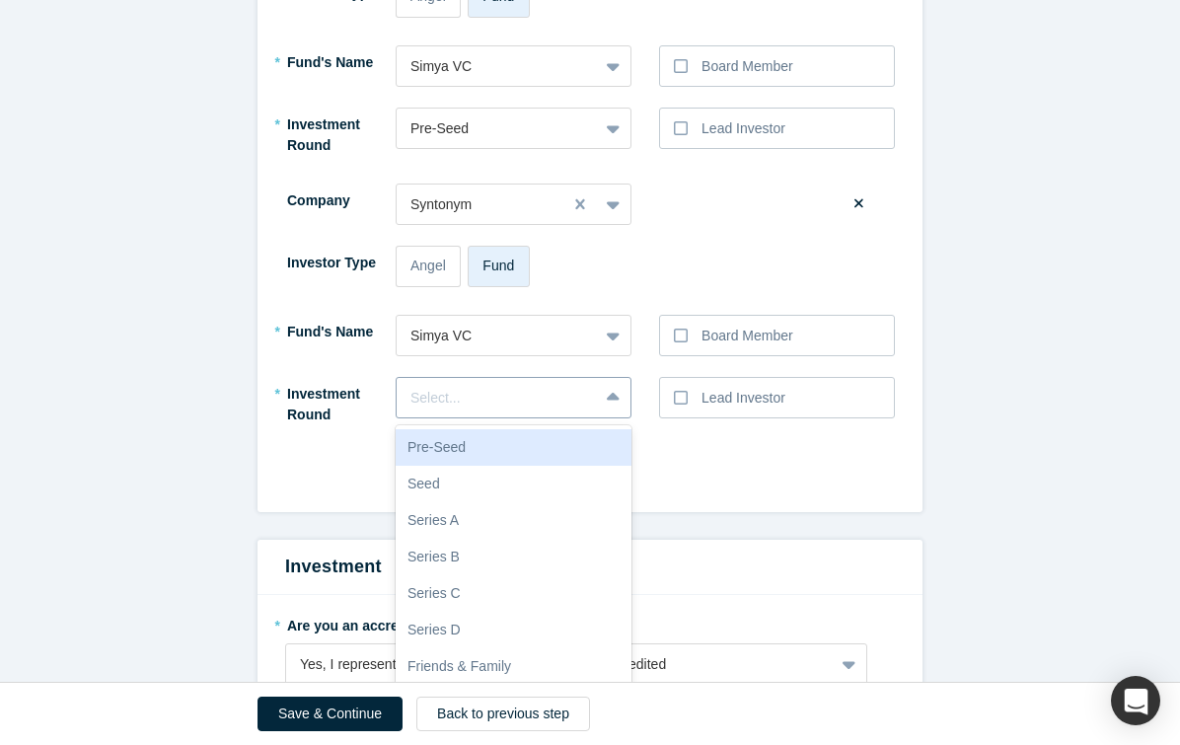
click at [509, 394] on div "Pre-Seed, 1 of 10. 10 results available. Use Up and Down to choose options, pre…" at bounding box center [514, 397] width 236 height 41
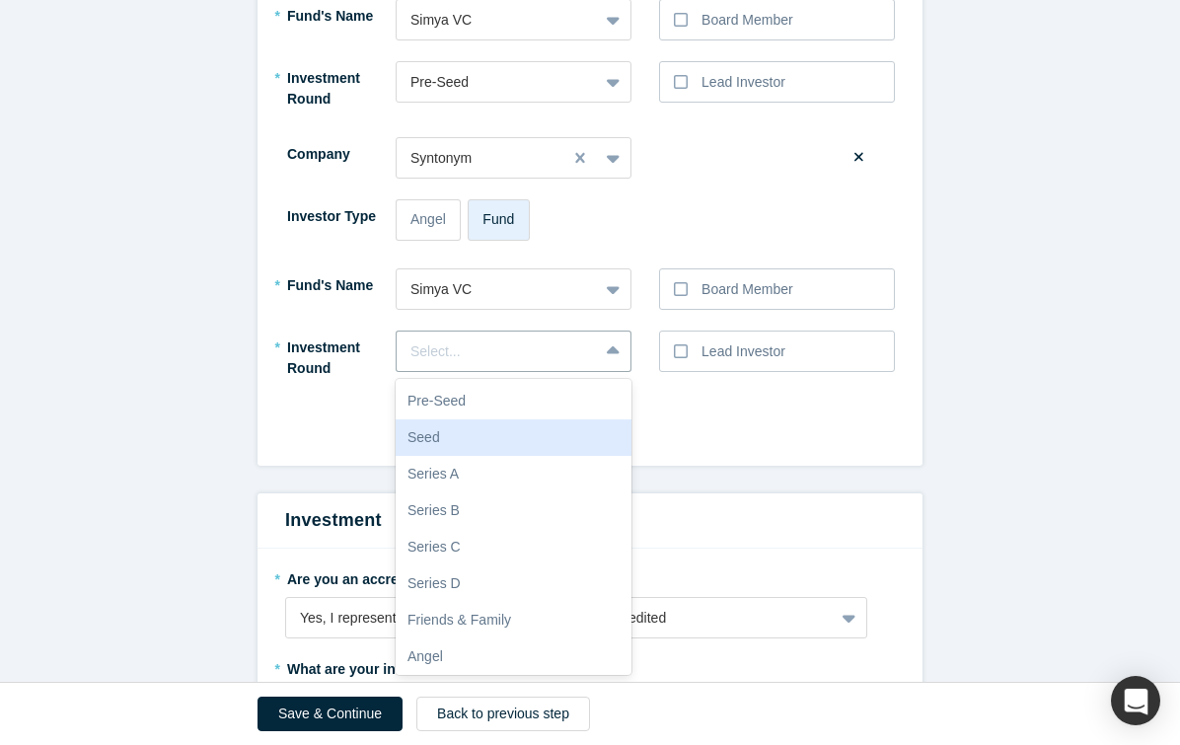
click at [502, 423] on div "Seed" at bounding box center [514, 437] width 236 height 37
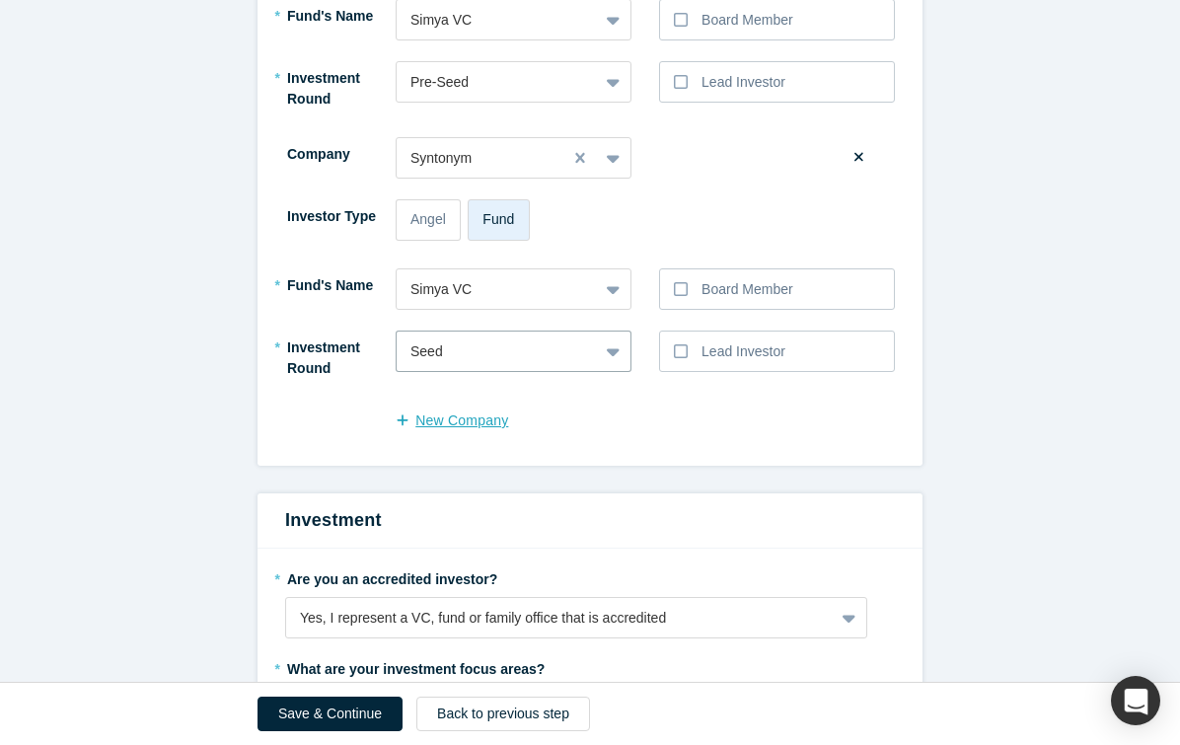
click at [493, 420] on button "New Company" at bounding box center [462, 421] width 133 height 35
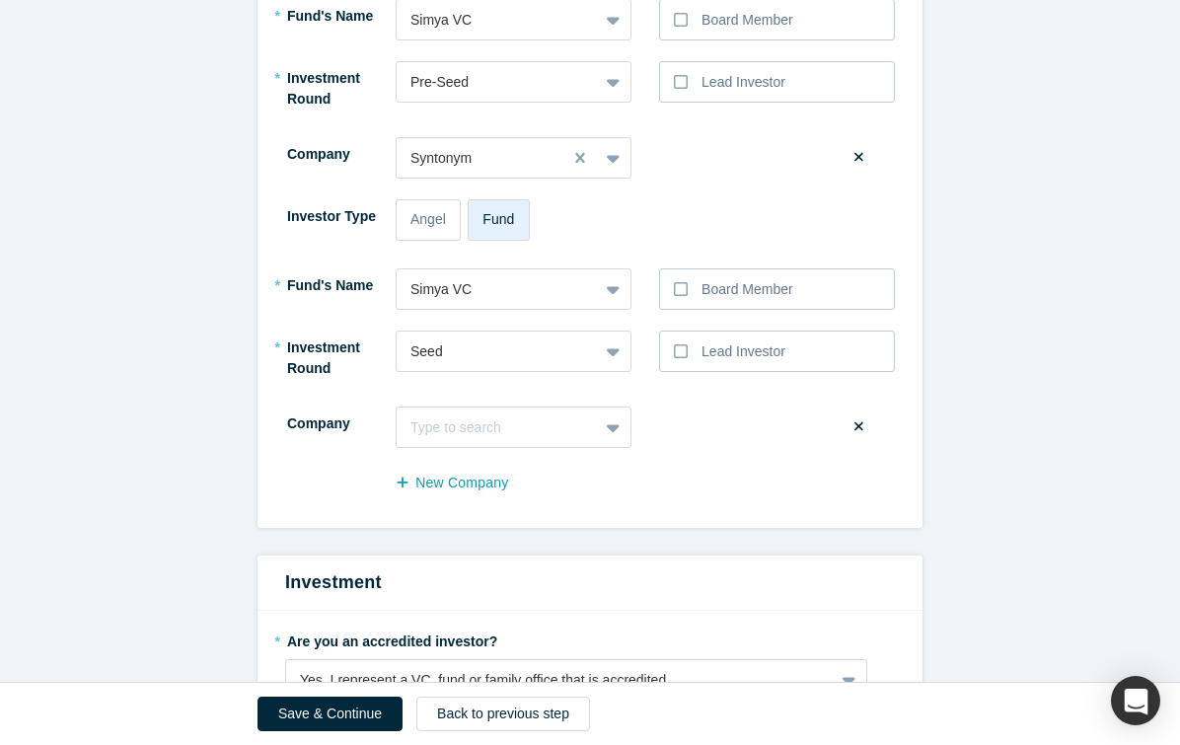
click at [697, 425] on div "Company Type to search To pick up a draggable item, press the space bar. While …" at bounding box center [590, 427] width 610 height 41
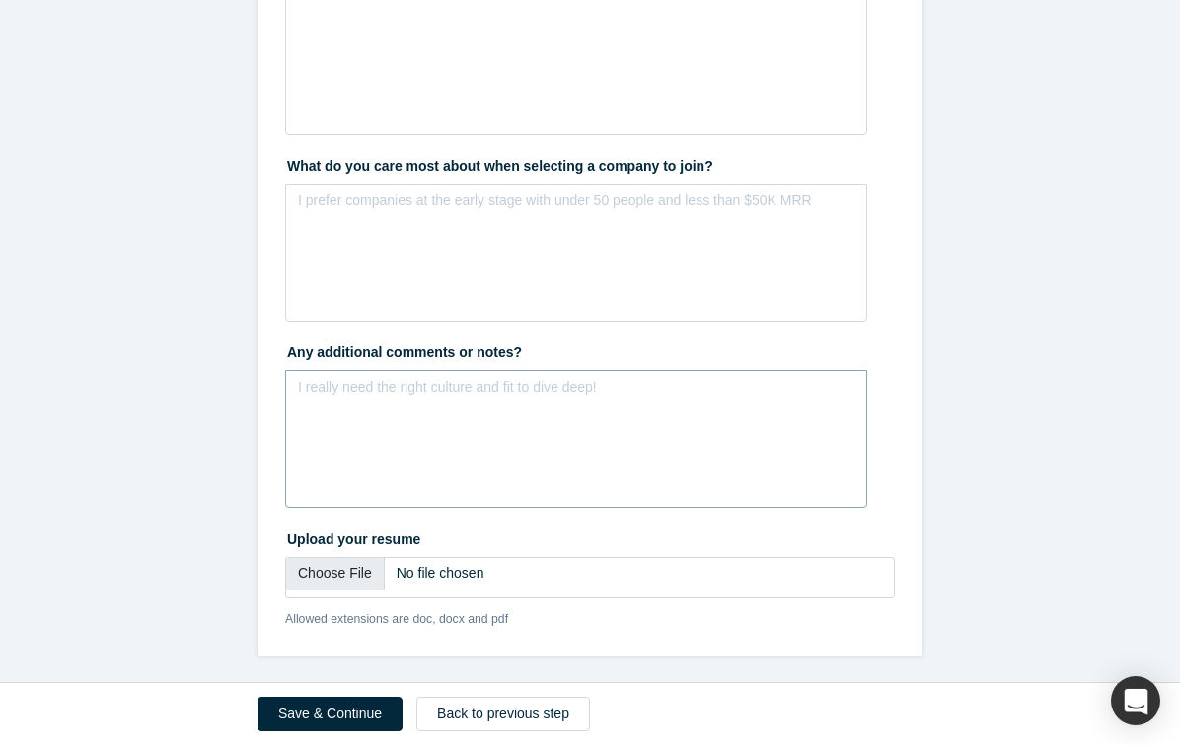
scroll to position [3481, 0]
click at [359, 719] on button "Save & Continue" at bounding box center [330, 714] width 145 height 35
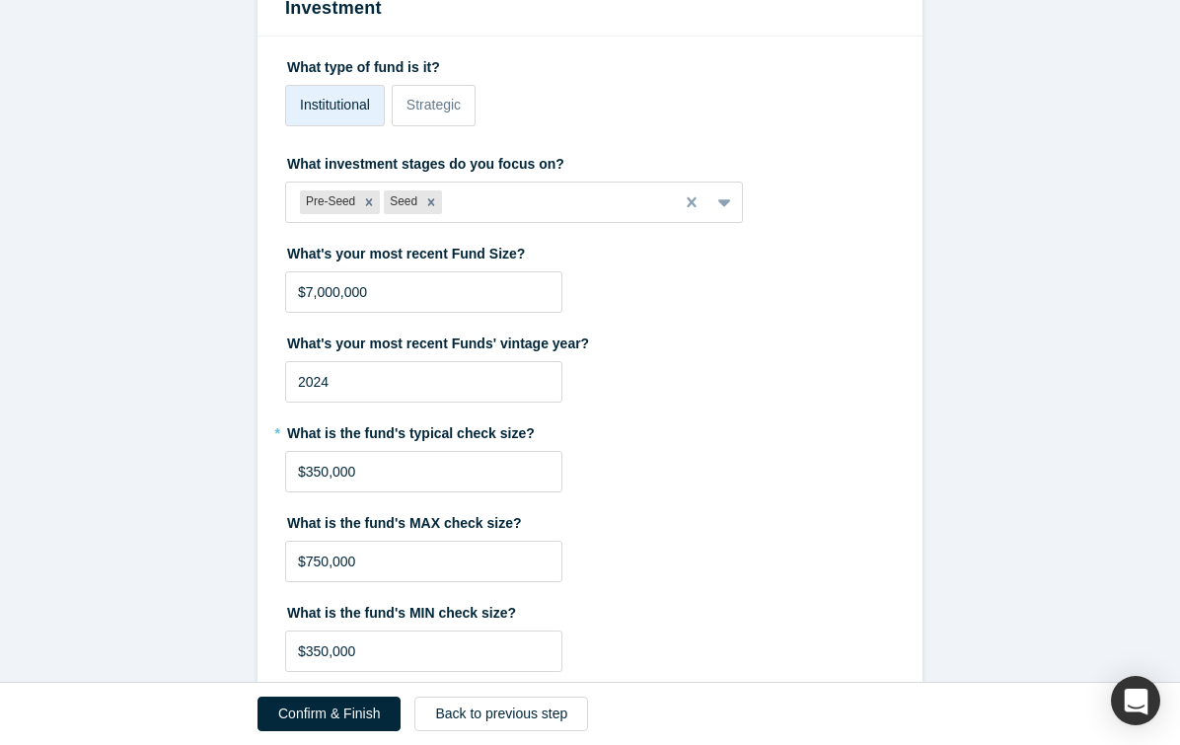
scroll to position [227, 0]
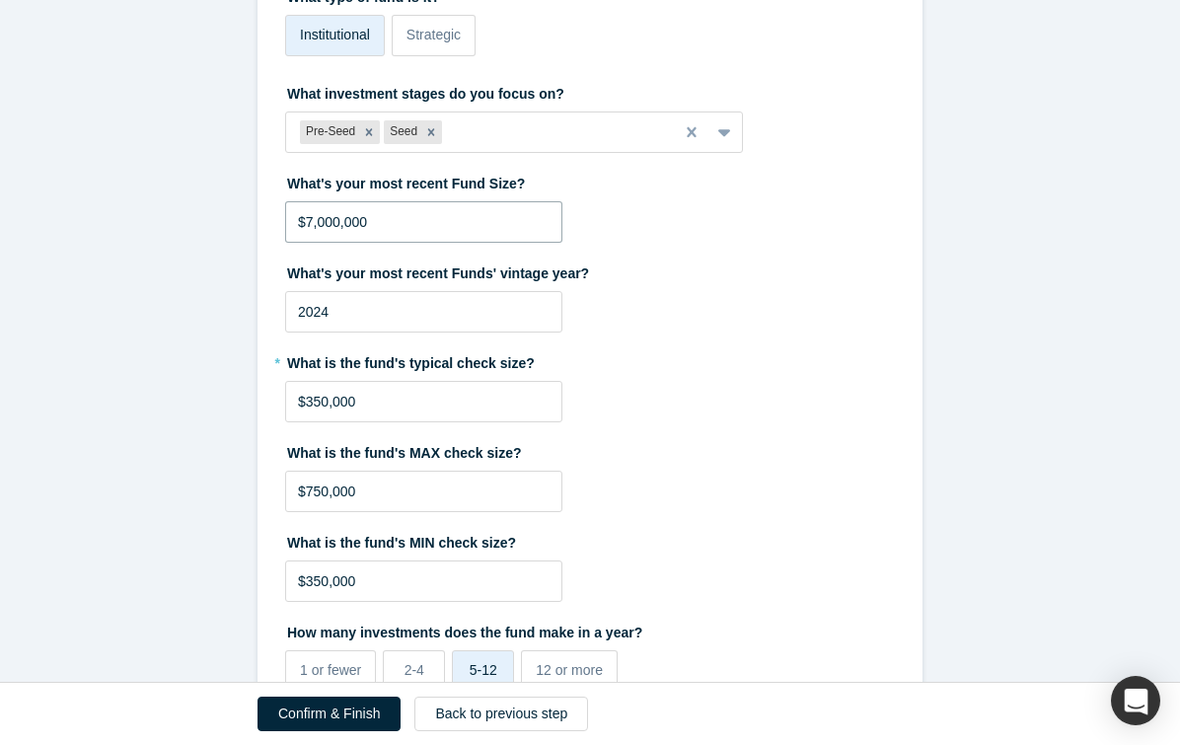
click at [312, 224] on input "$7,000,000" at bounding box center [423, 221] width 277 height 41
type input "$10"
click at [352, 307] on input "2024" at bounding box center [423, 311] width 277 height 41
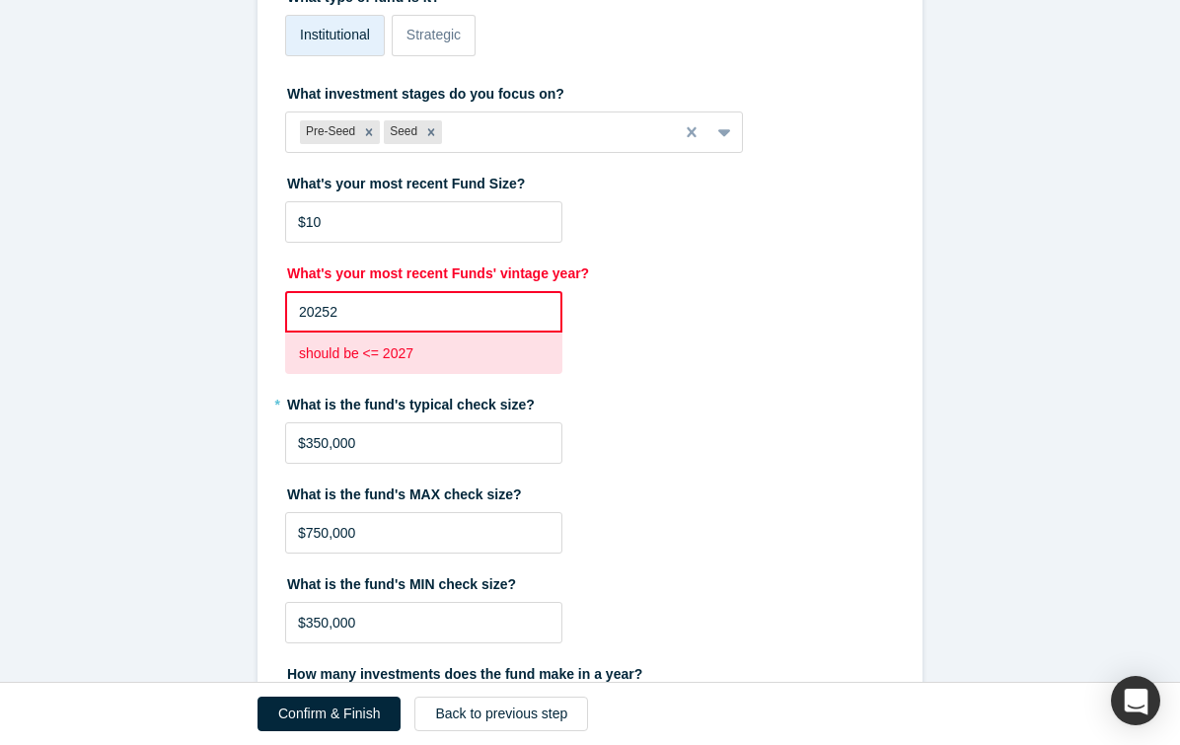
type input "2025"
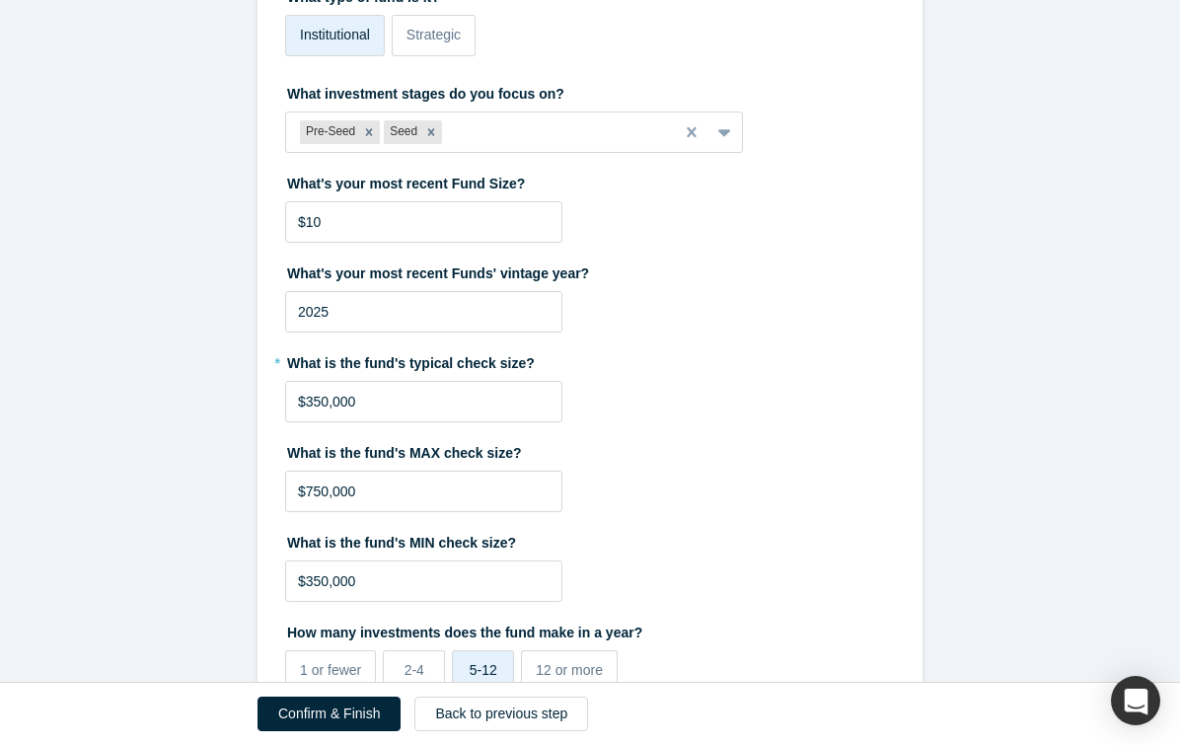
click at [695, 353] on label "* What is the fund's typical check size?" at bounding box center [590, 360] width 610 height 28
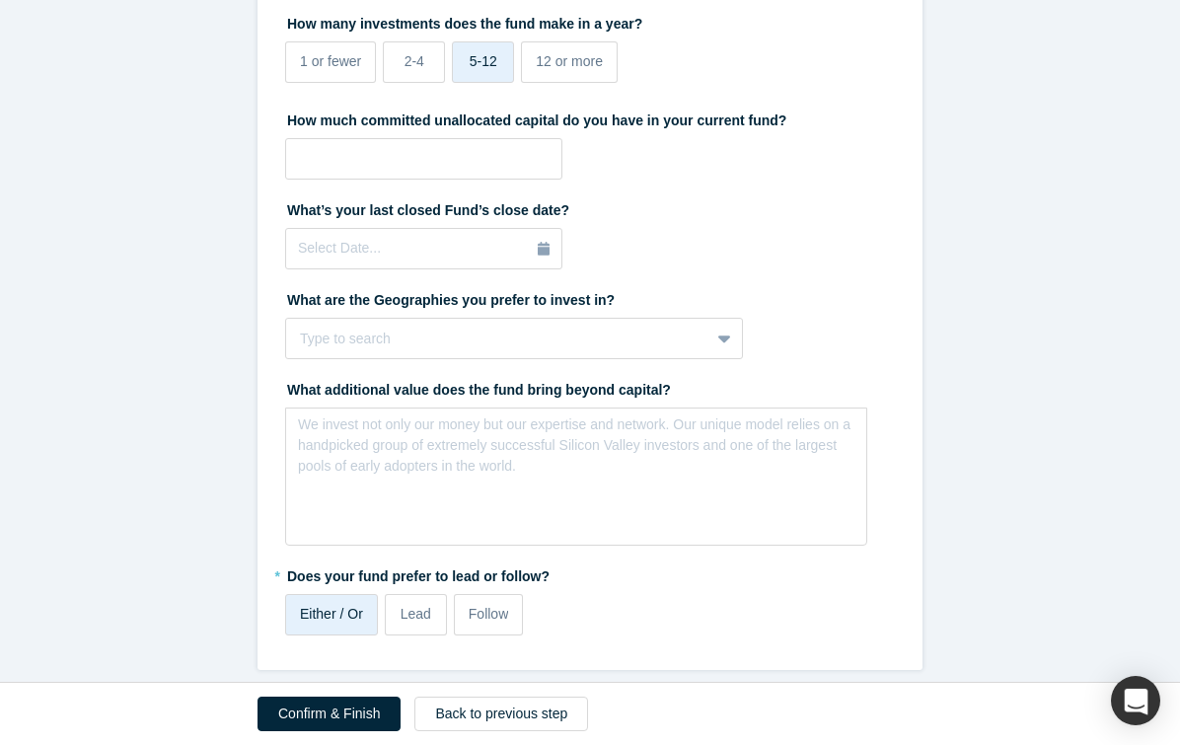
scroll to position [851, 0]
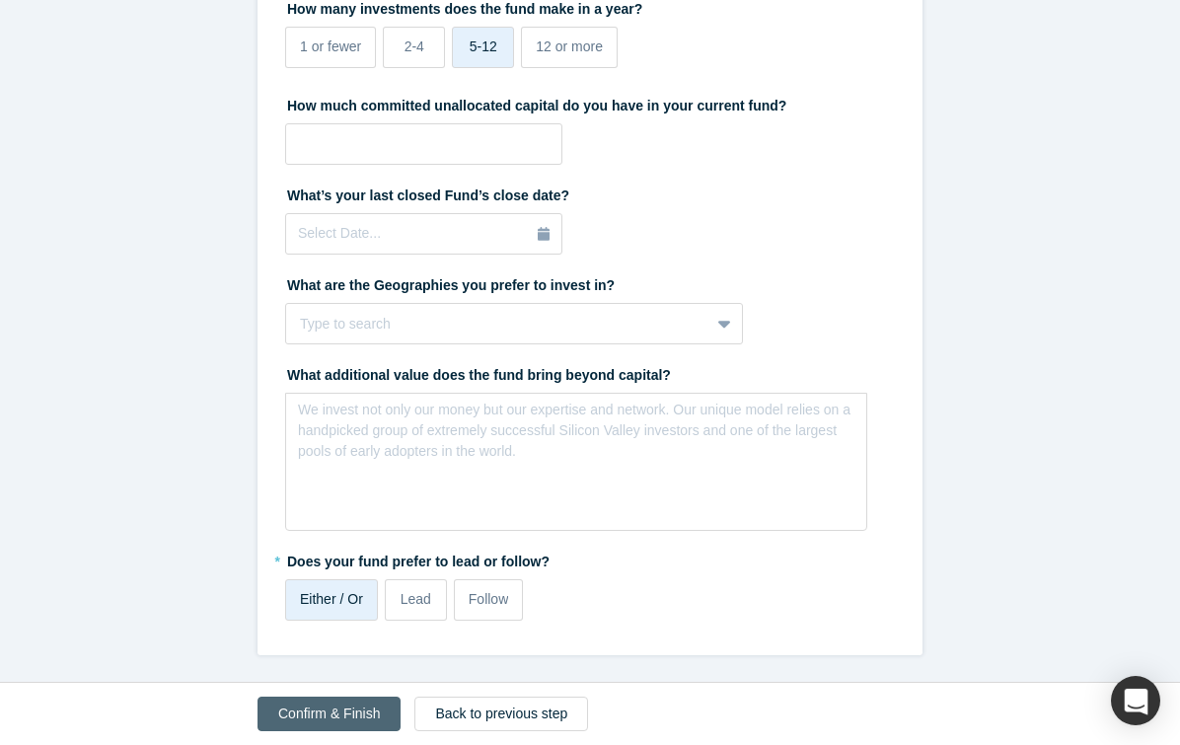
click at [353, 714] on button "Confirm & Finish" at bounding box center [329, 714] width 143 height 35
